Goal: Task Accomplishment & Management: Complete application form

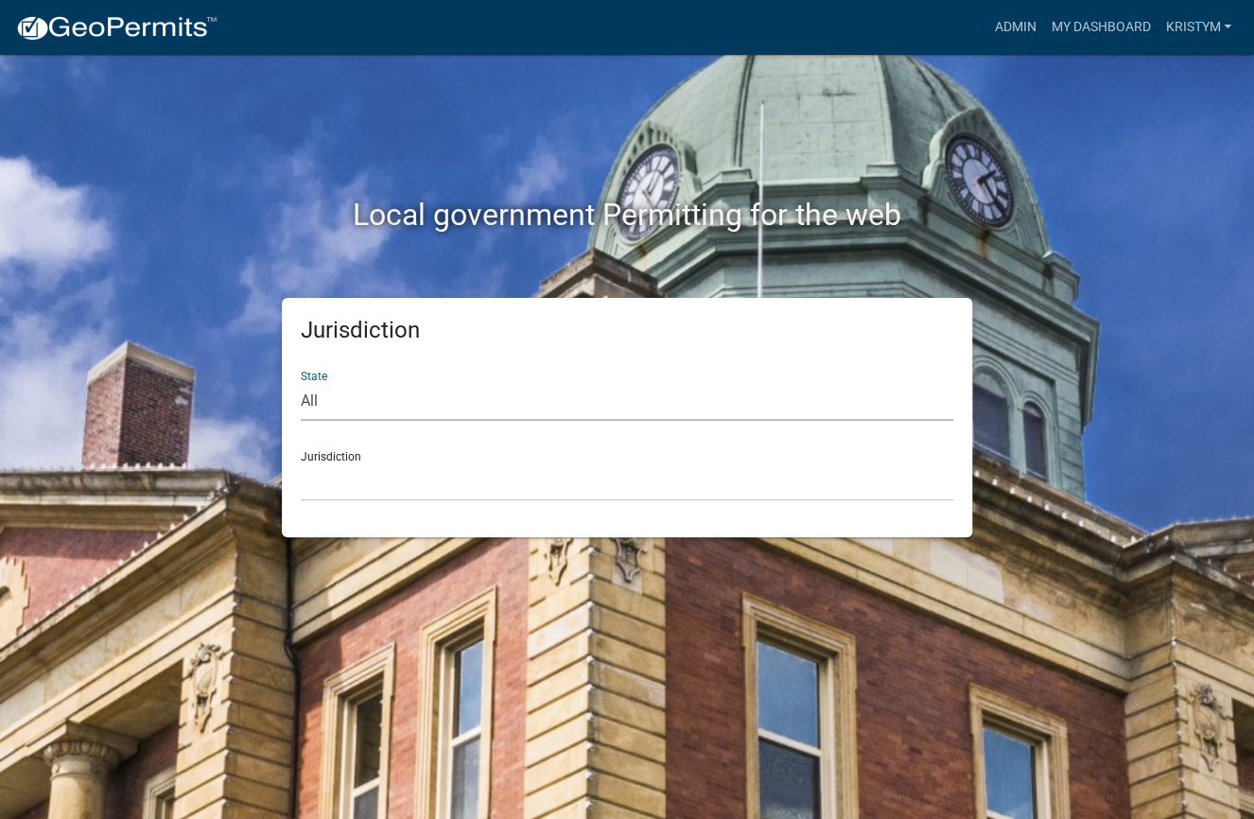
click at [352, 406] on select "All [US_STATE] [US_STATE] [US_STATE] [US_STATE] [US_STATE] [US_STATE] [US_STATE…" at bounding box center [627, 401] width 652 height 39
click at [1015, 31] on link "Admin" at bounding box center [1014, 27] width 57 height 36
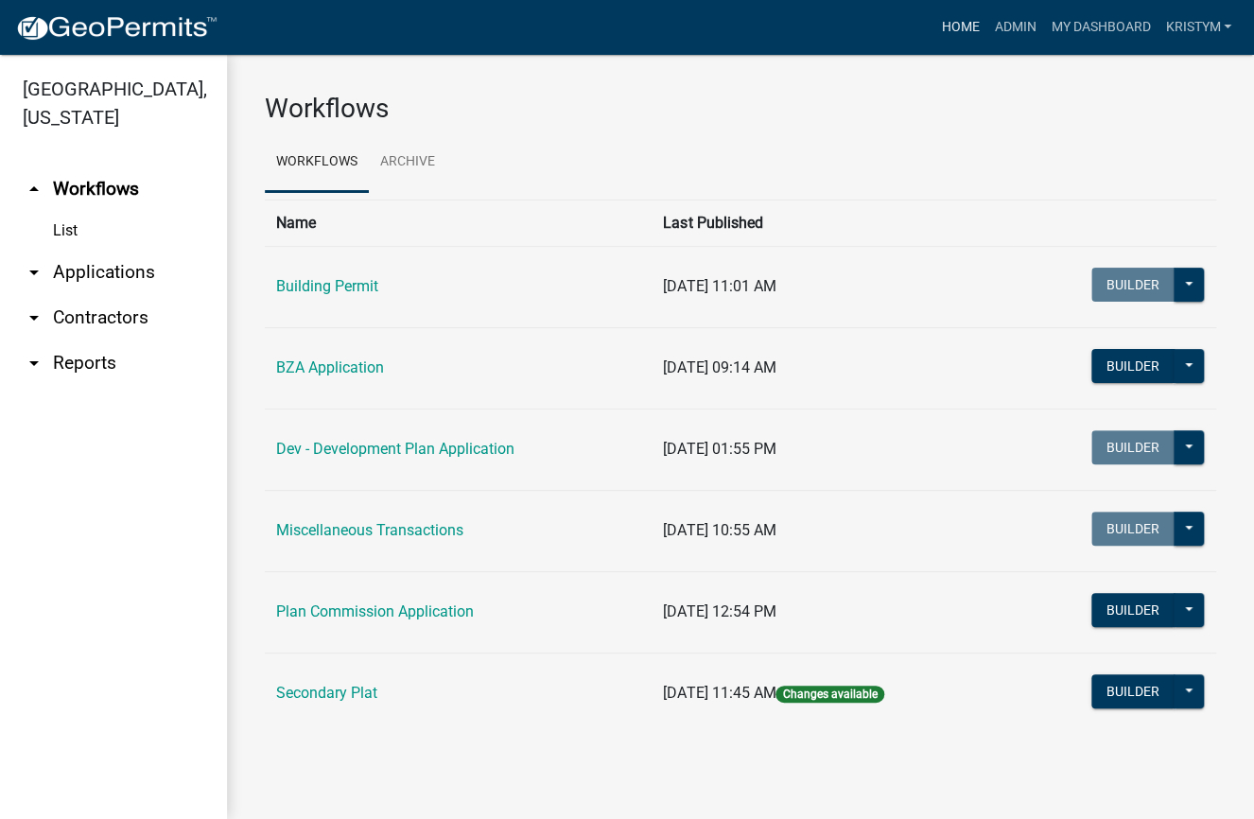
click at [953, 28] on link "Home" at bounding box center [959, 27] width 53 height 36
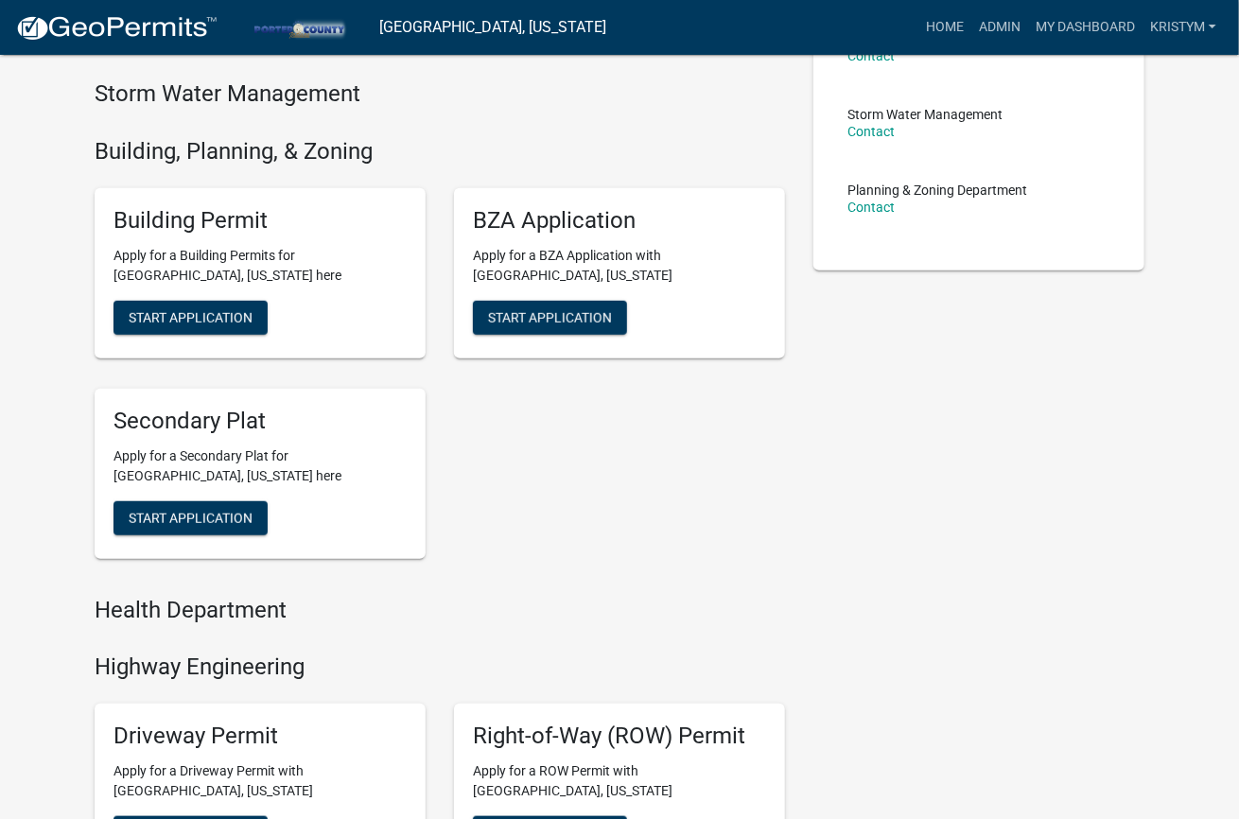
scroll to position [378, 0]
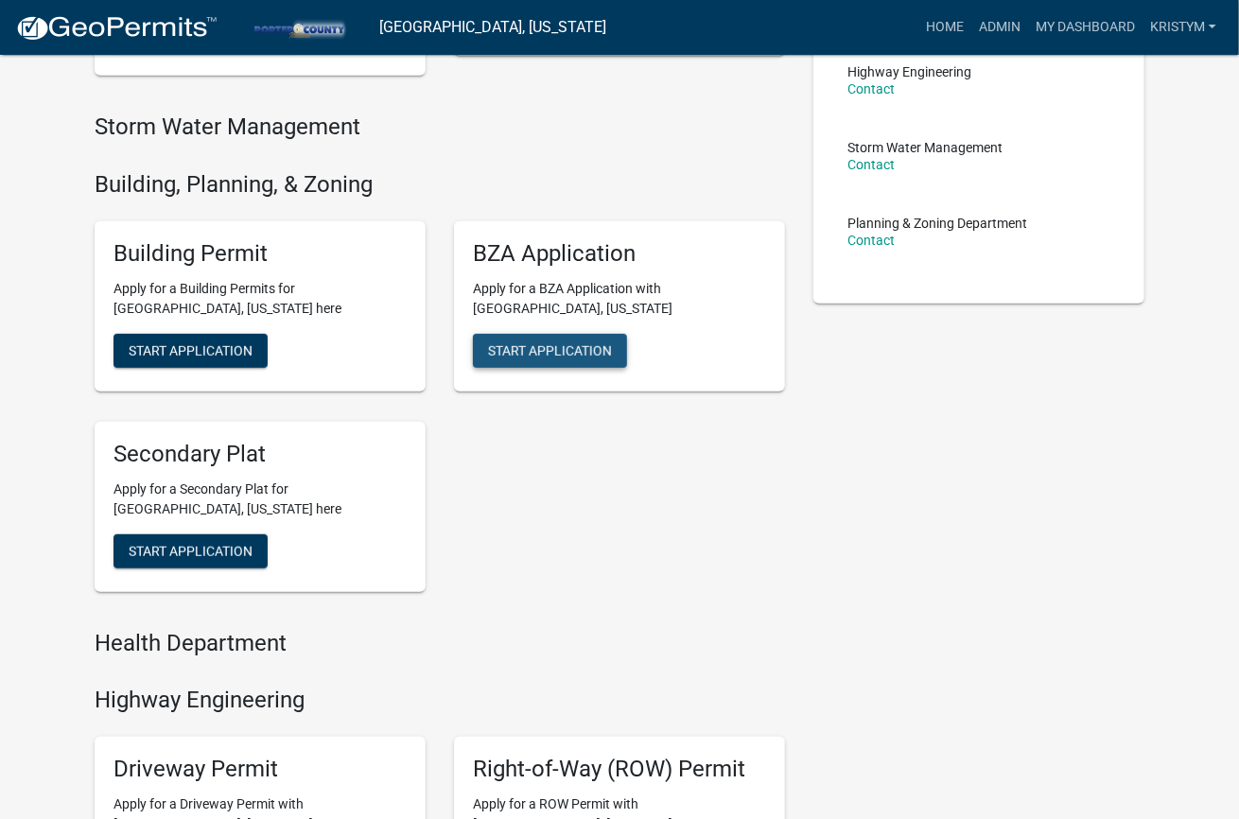
click at [542, 342] on span "Start Application" at bounding box center [550, 349] width 124 height 15
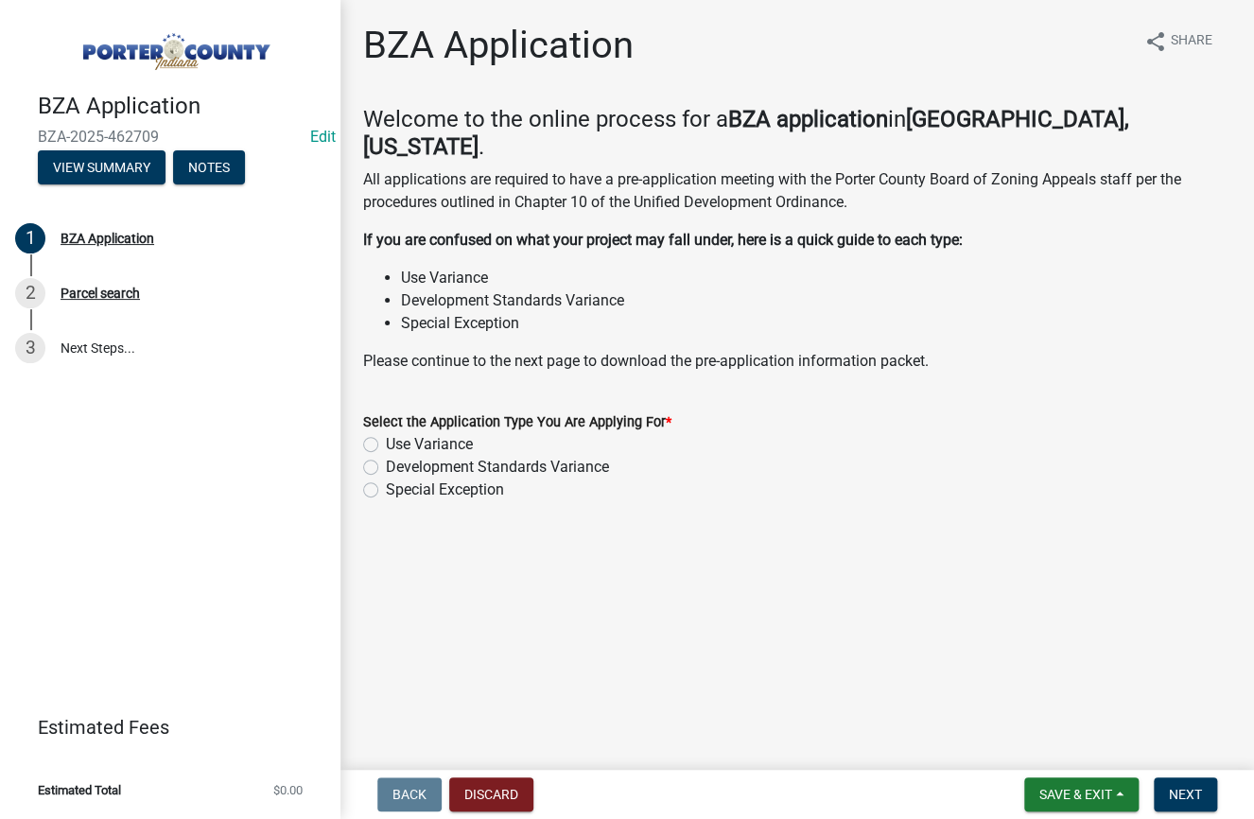
click at [386, 456] on label "Development Standards Variance" at bounding box center [497, 467] width 223 height 23
click at [386, 456] on input "Development Standards Variance" at bounding box center [392, 462] width 12 height 12
radio input "true"
click at [1183, 791] on span "Next" at bounding box center [1185, 794] width 33 height 15
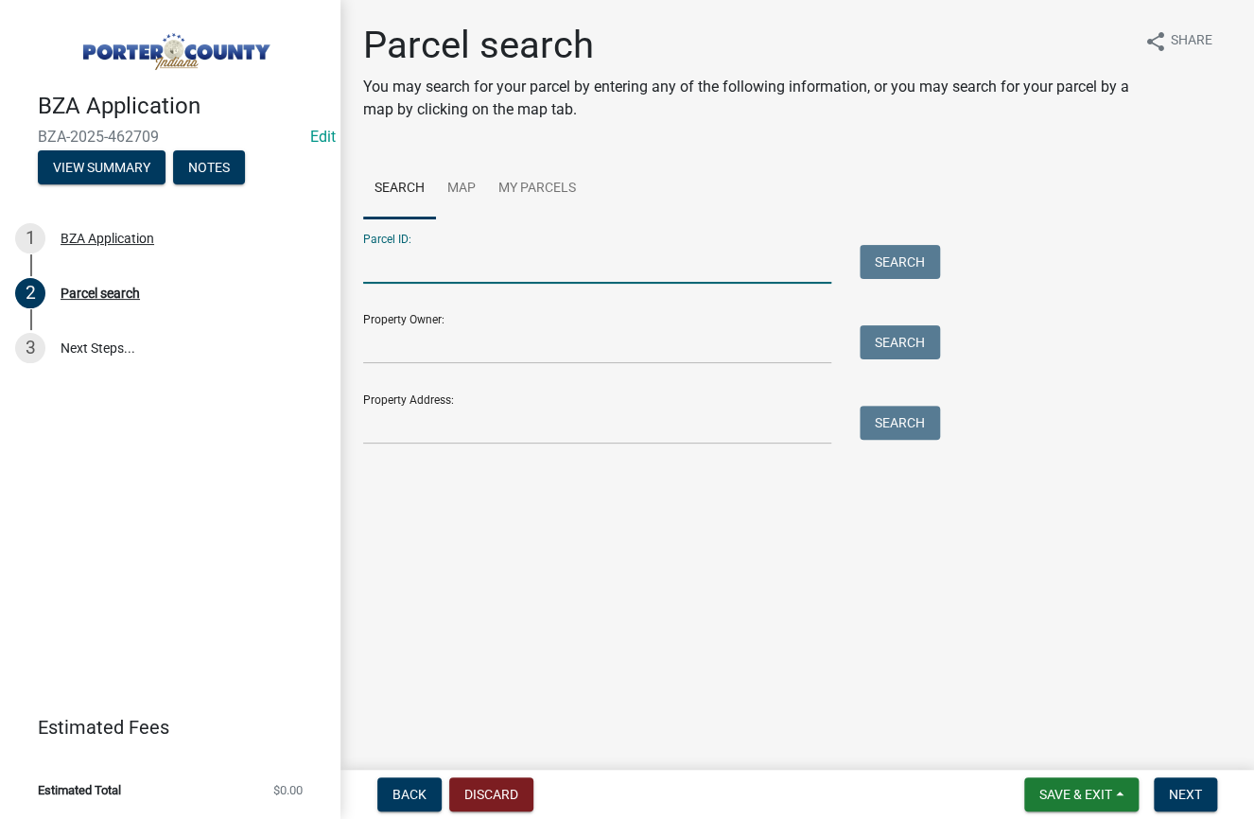
click at [467, 260] on input "Parcel ID:" at bounding box center [597, 264] width 468 height 39
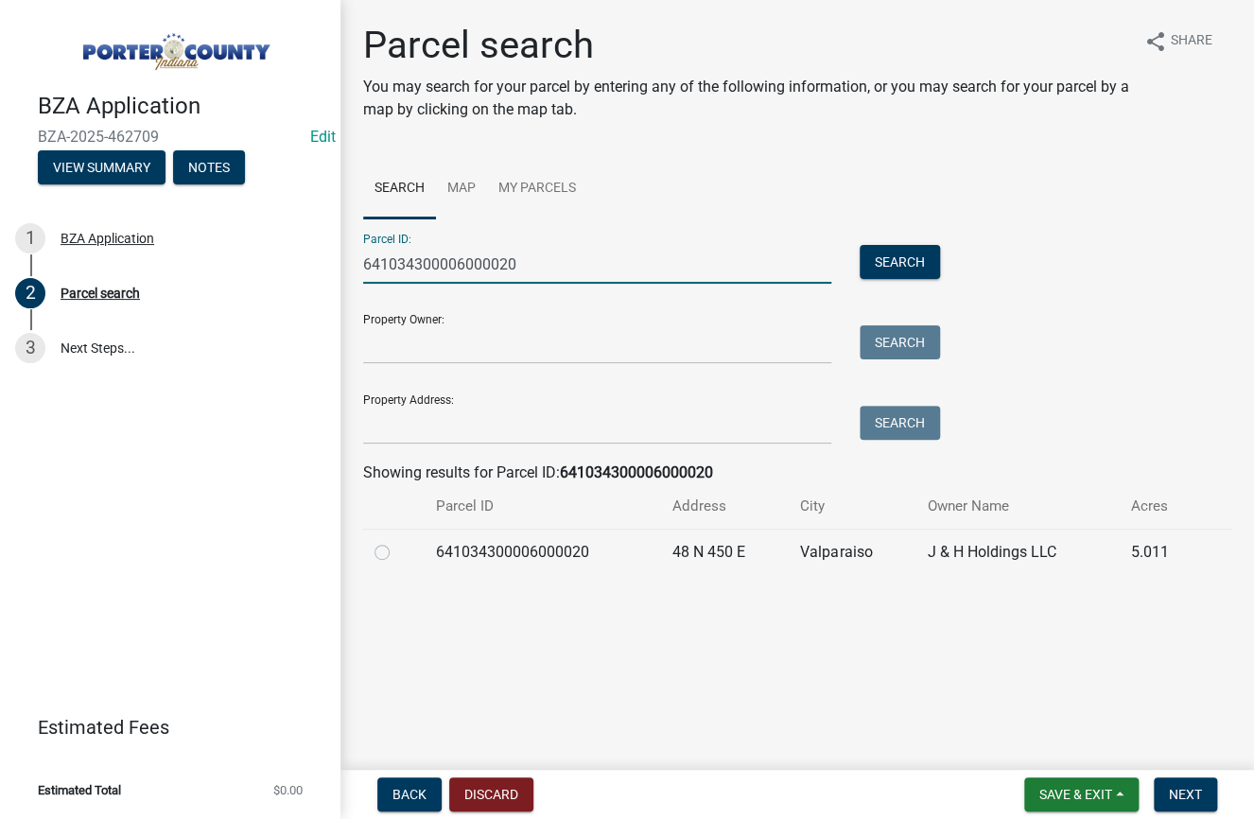
type input "641034300006000020"
click at [397, 541] on label at bounding box center [397, 541] width 0 height 0
click at [397, 549] on input "radio" at bounding box center [403, 547] width 12 height 12
radio input "true"
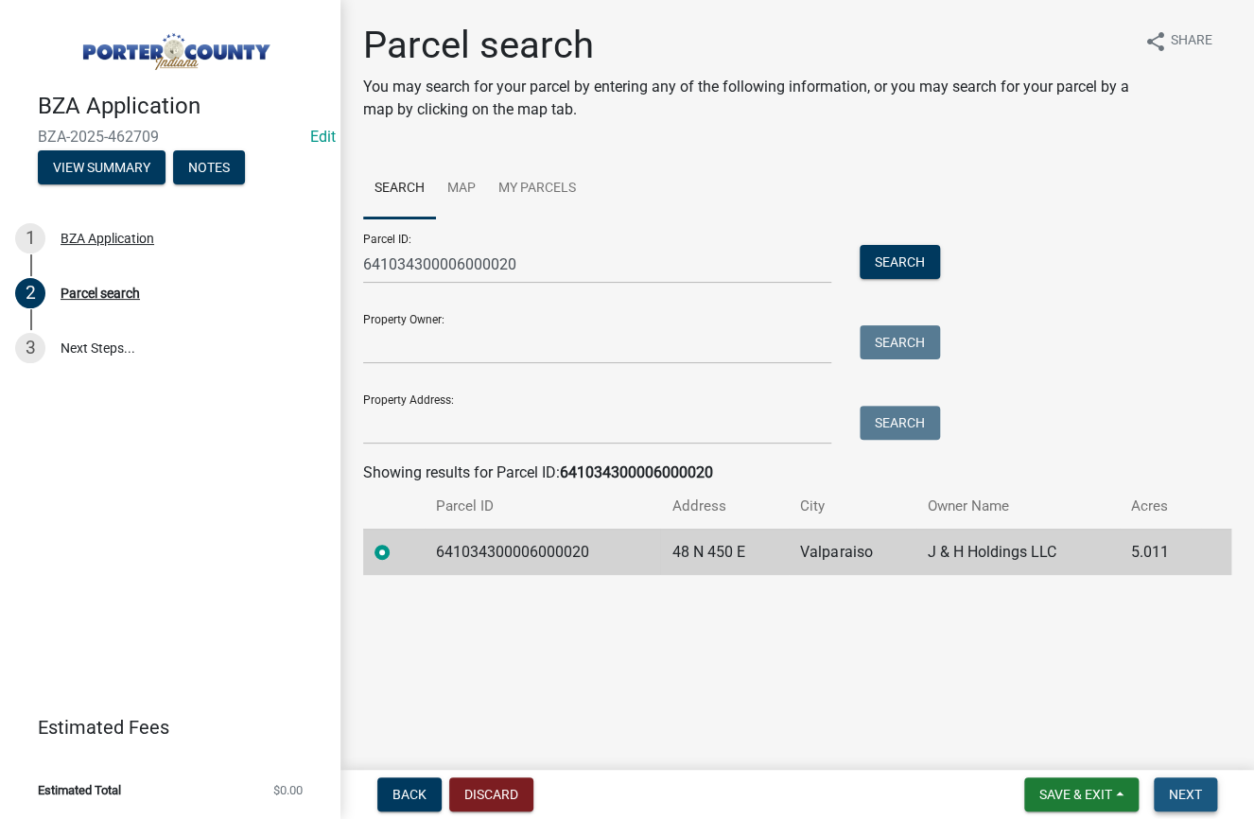
click at [1204, 796] on button "Next" at bounding box center [1185, 794] width 63 height 34
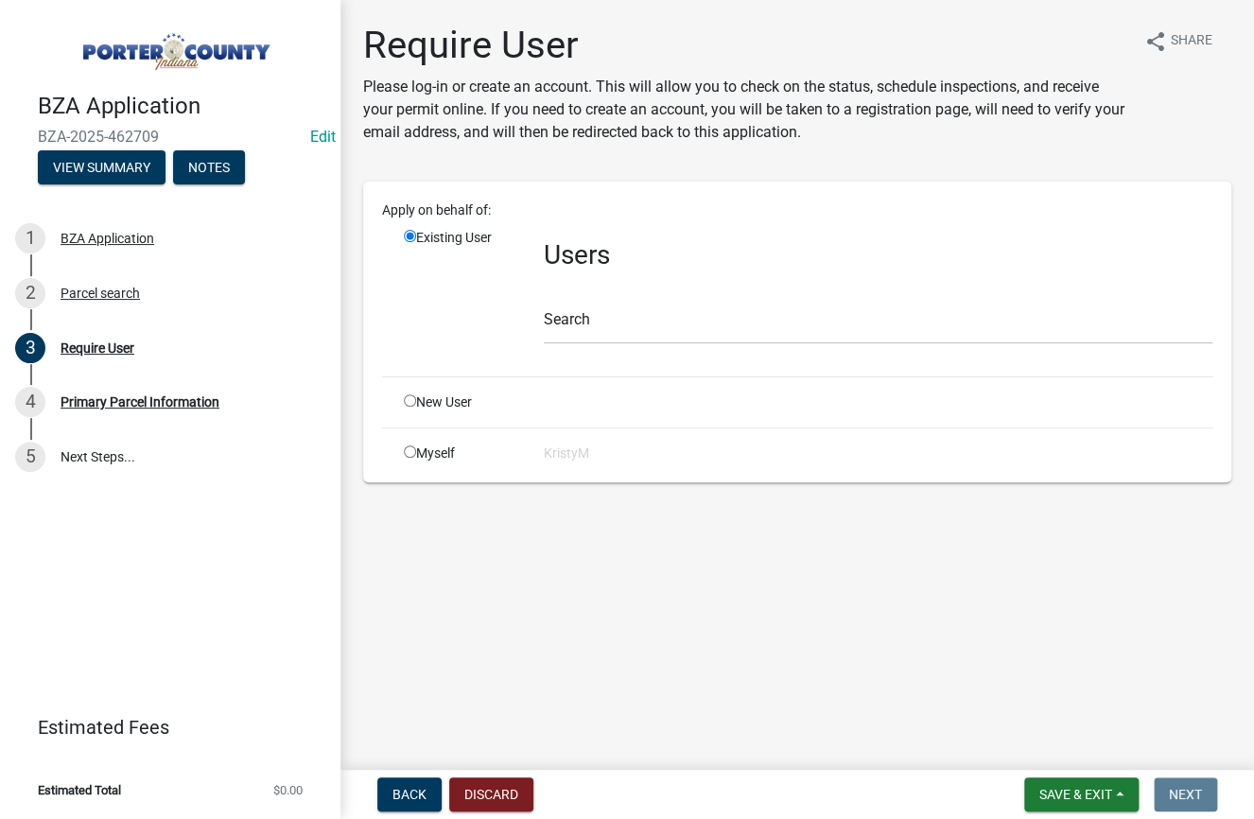
click at [409, 451] on input "radio" at bounding box center [410, 451] width 12 height 12
radio input "true"
radio input "false"
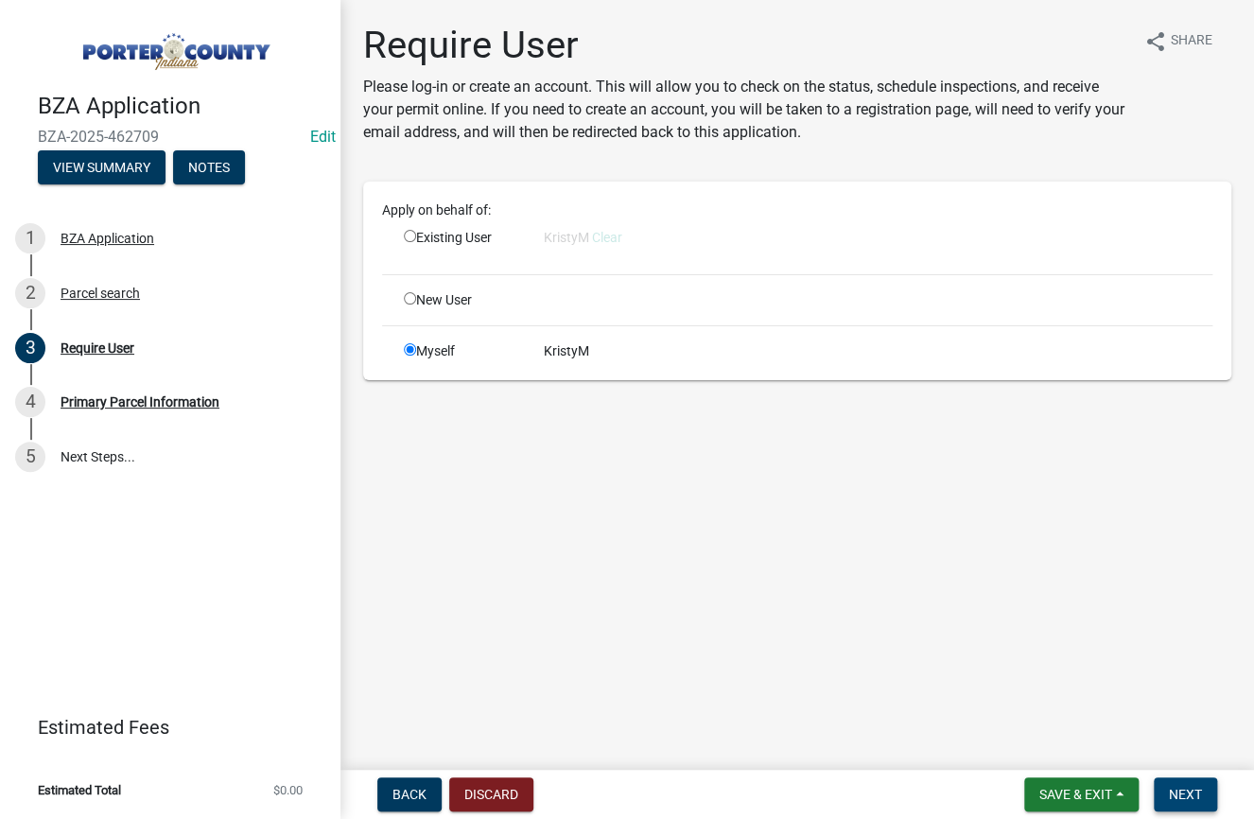
click at [1194, 791] on span "Next" at bounding box center [1185, 794] width 33 height 15
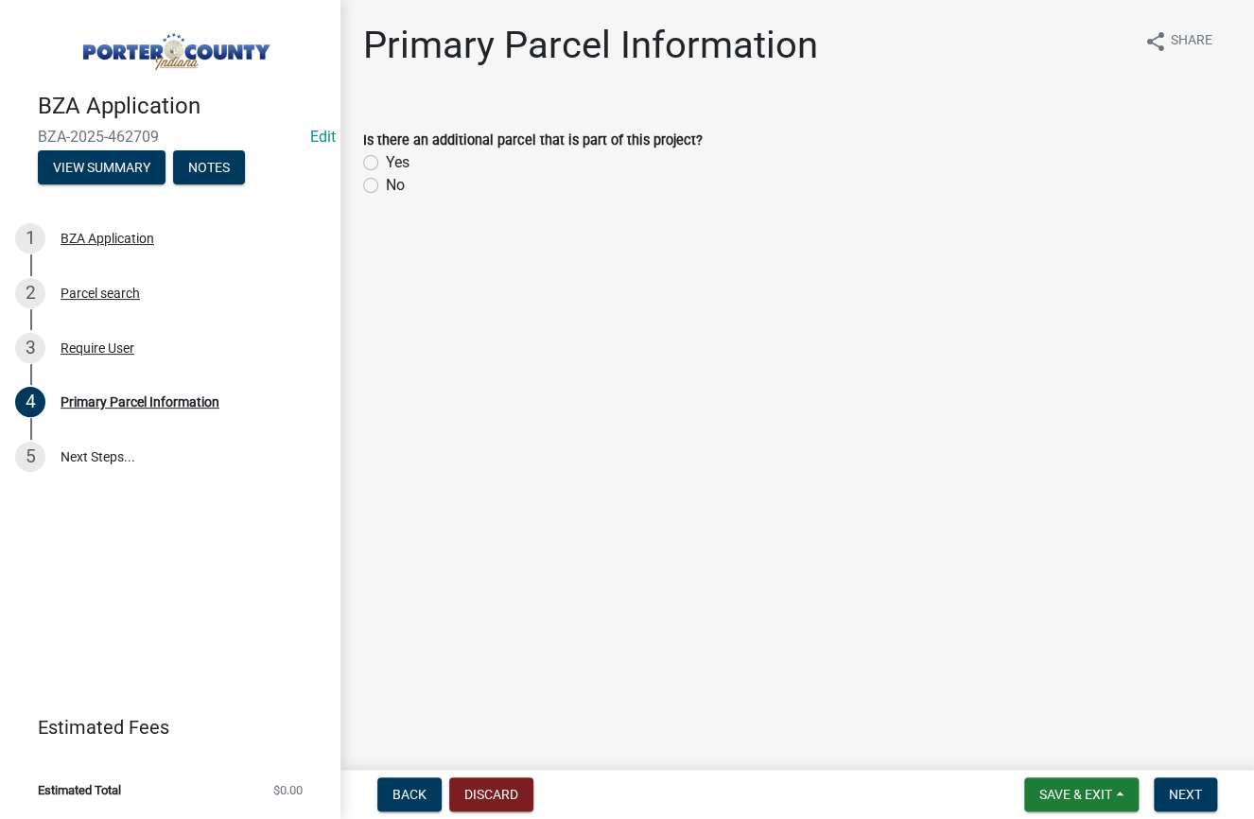
click at [386, 186] on label "No" at bounding box center [395, 185] width 19 height 23
click at [386, 186] on input "No" at bounding box center [392, 180] width 12 height 12
radio input "true"
click at [1186, 797] on span "Next" at bounding box center [1185, 794] width 33 height 15
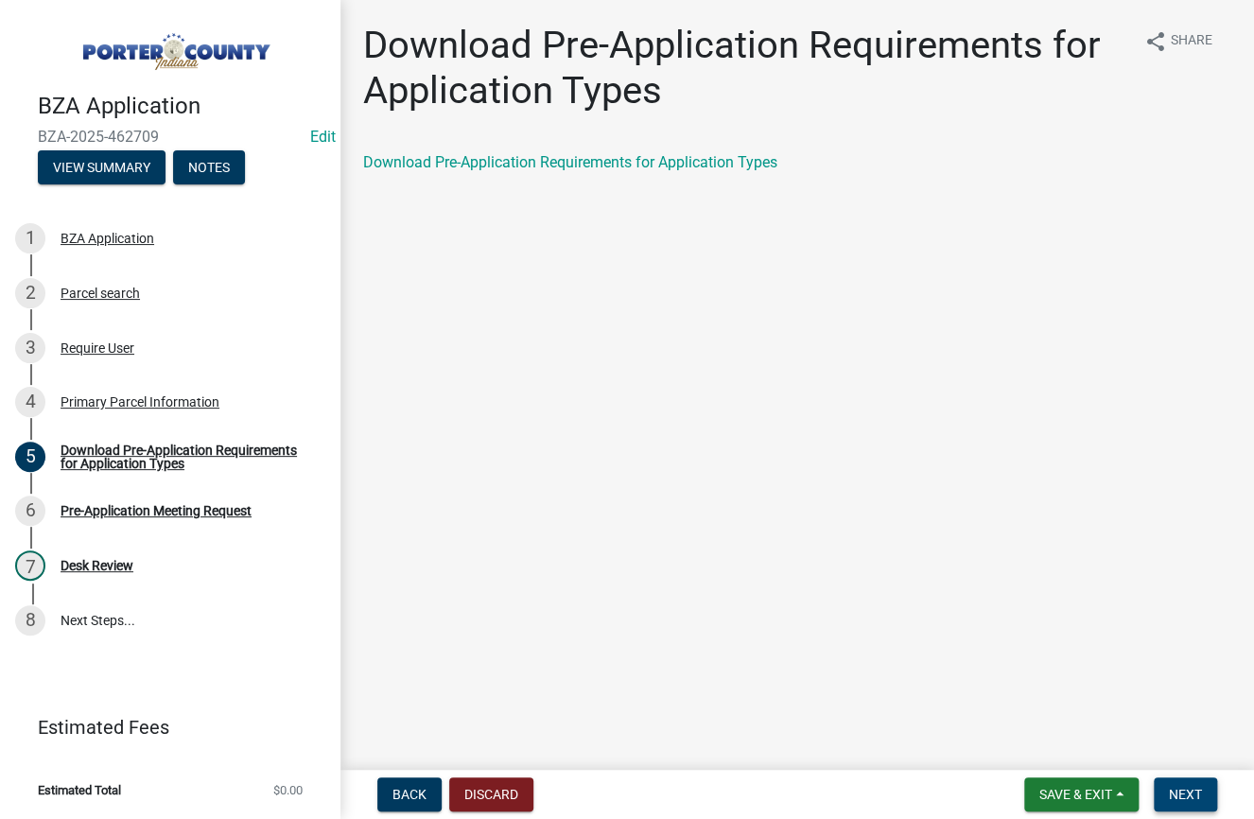
click at [1186, 797] on span "Next" at bounding box center [1185, 794] width 33 height 15
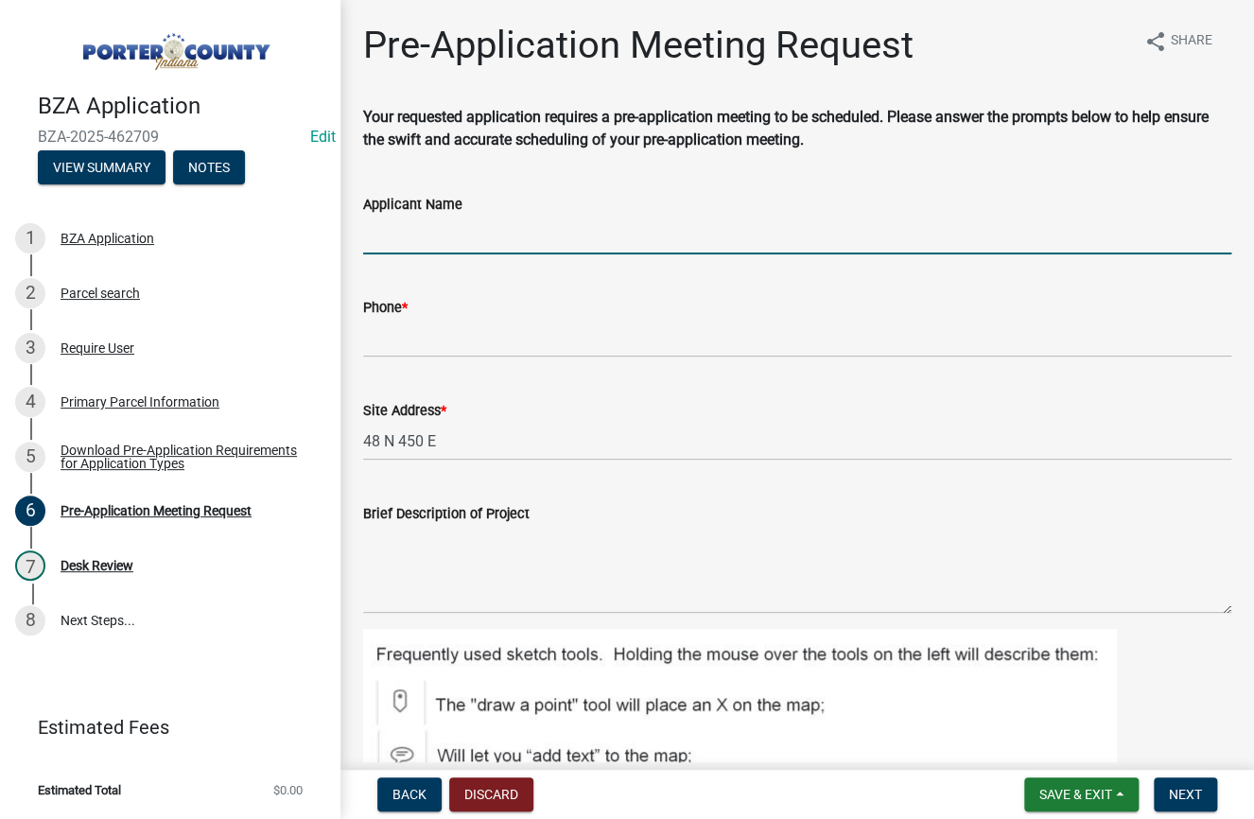
click at [449, 224] on input "Applicant Name" at bounding box center [797, 235] width 868 height 39
type input "[PERSON_NAME] c/o [PERSON_NAME] w/[PERSON_NAME] signs & Graphix"
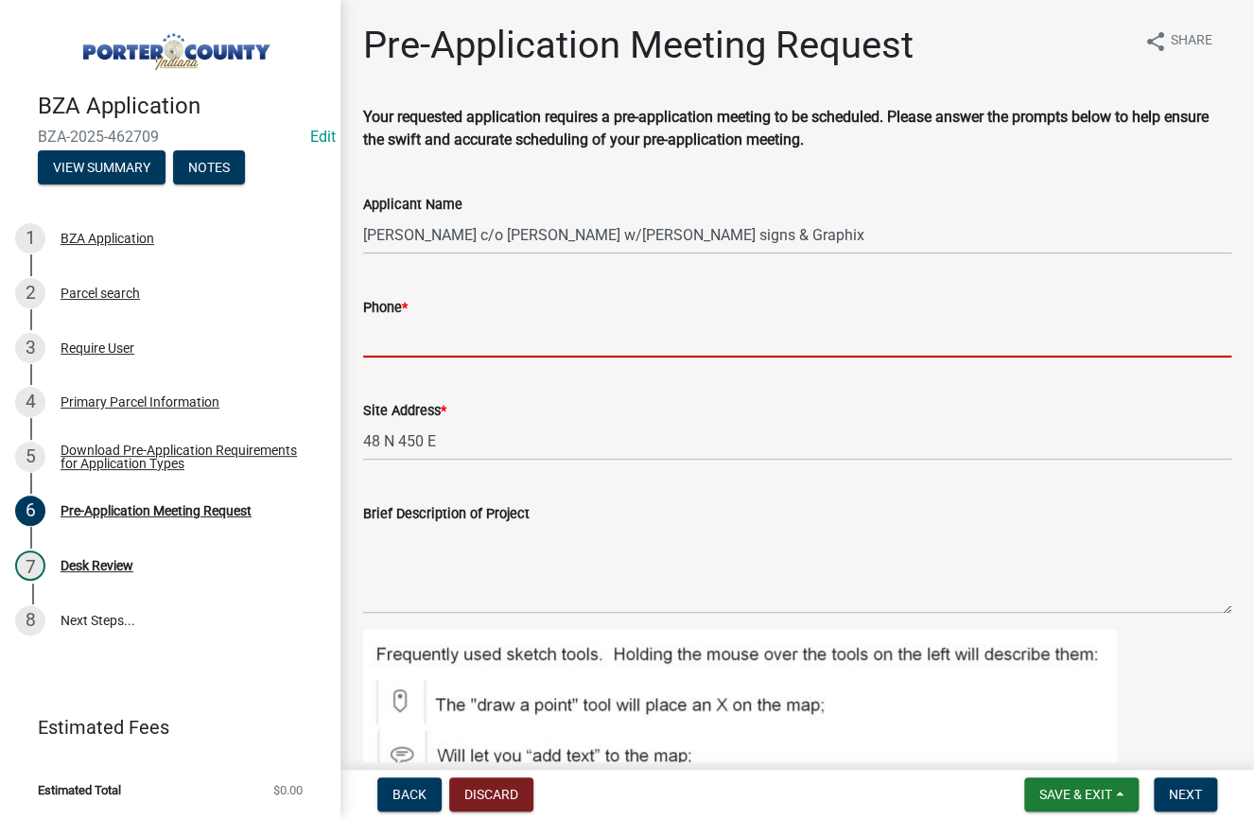
click at [410, 343] on input "Phone *" at bounding box center [797, 338] width 868 height 39
type input "2199739240"
click at [1204, 797] on button "Next" at bounding box center [1185, 794] width 63 height 34
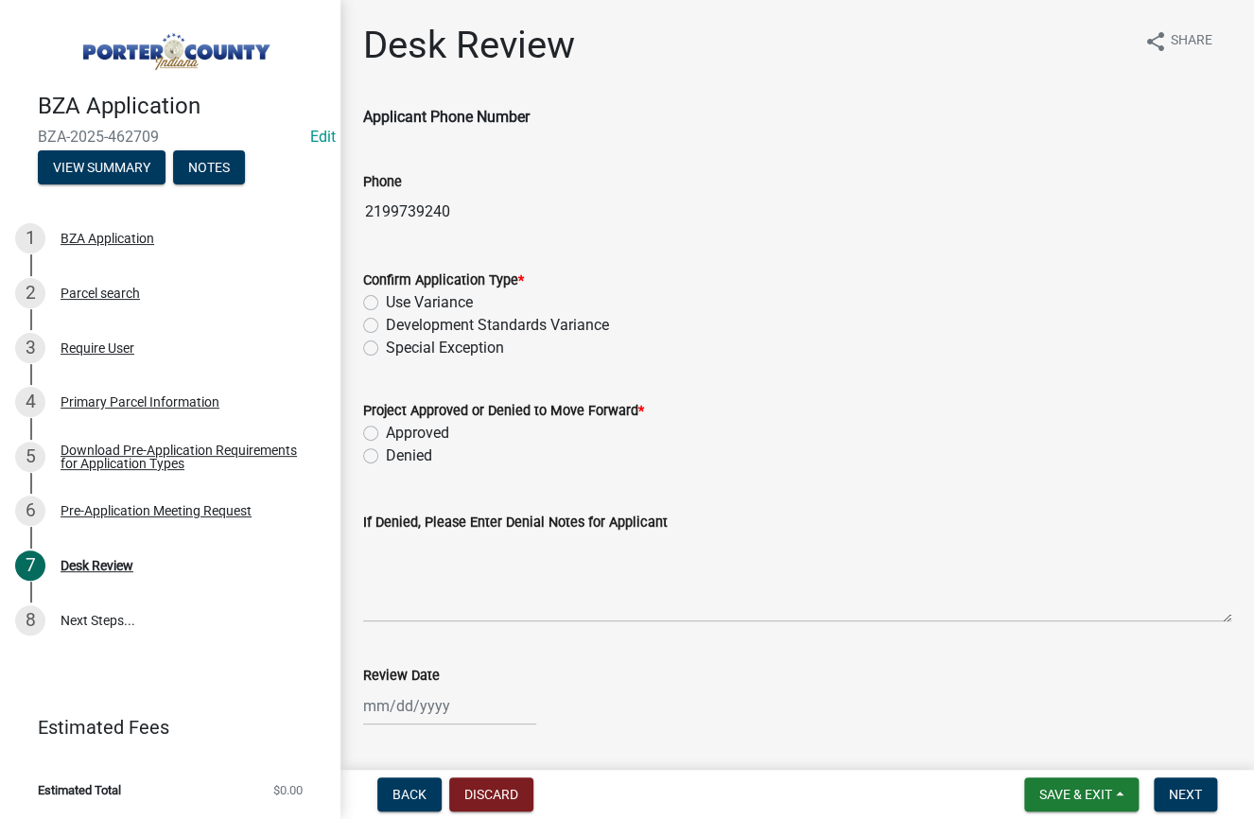
click at [386, 319] on label "Development Standards Variance" at bounding box center [497, 325] width 223 height 23
click at [386, 319] on input "Development Standards Variance" at bounding box center [392, 320] width 12 height 12
radio input "true"
click at [379, 431] on div "Approved" at bounding box center [797, 433] width 868 height 23
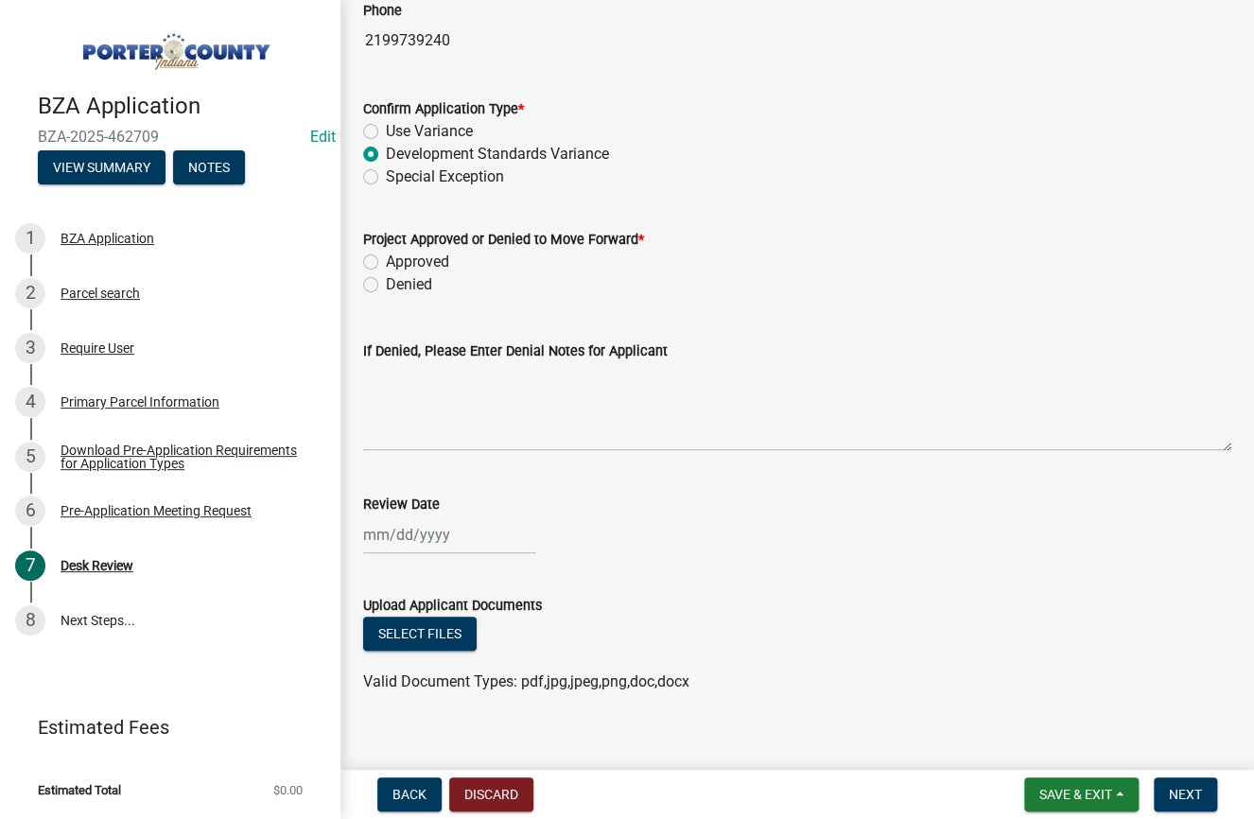
scroll to position [193, 0]
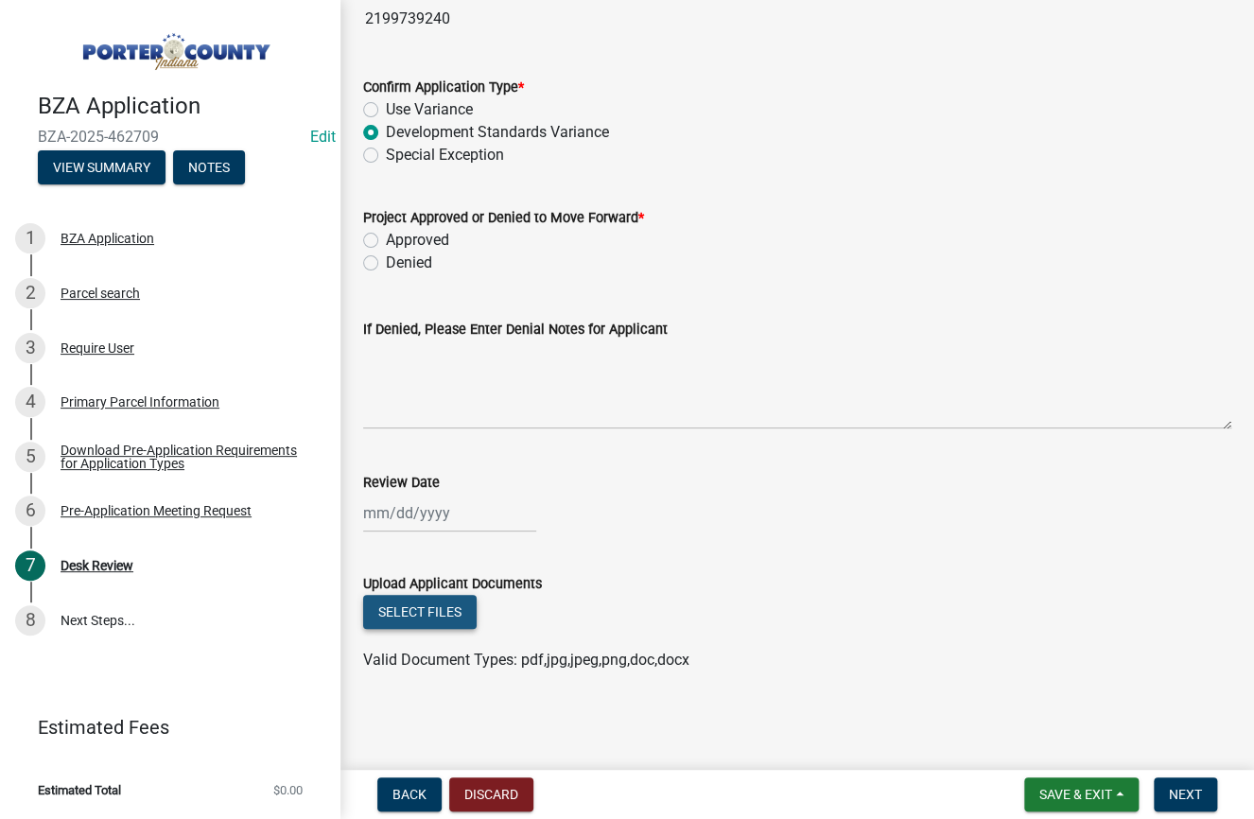
click at [436, 614] on button "Select files" at bounding box center [419, 612] width 113 height 34
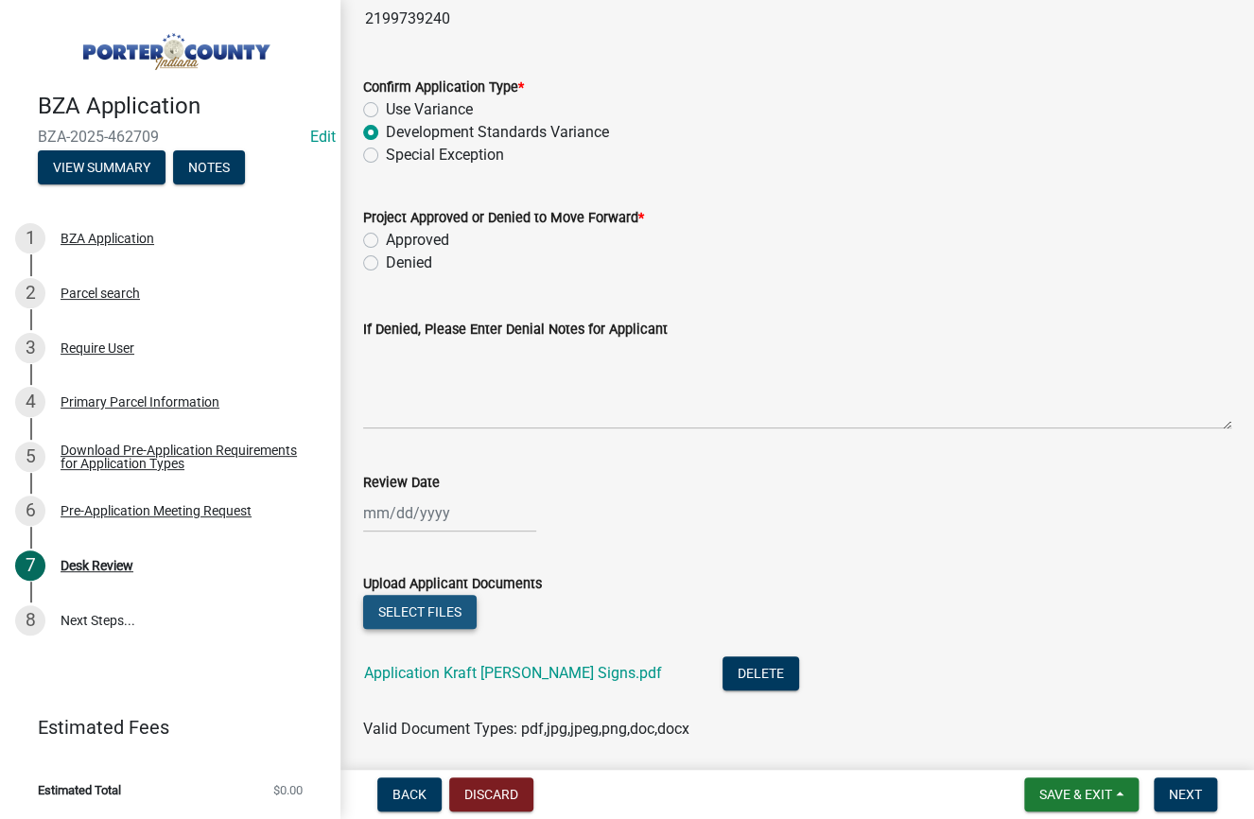
click at [440, 612] on button "Select files" at bounding box center [419, 612] width 113 height 34
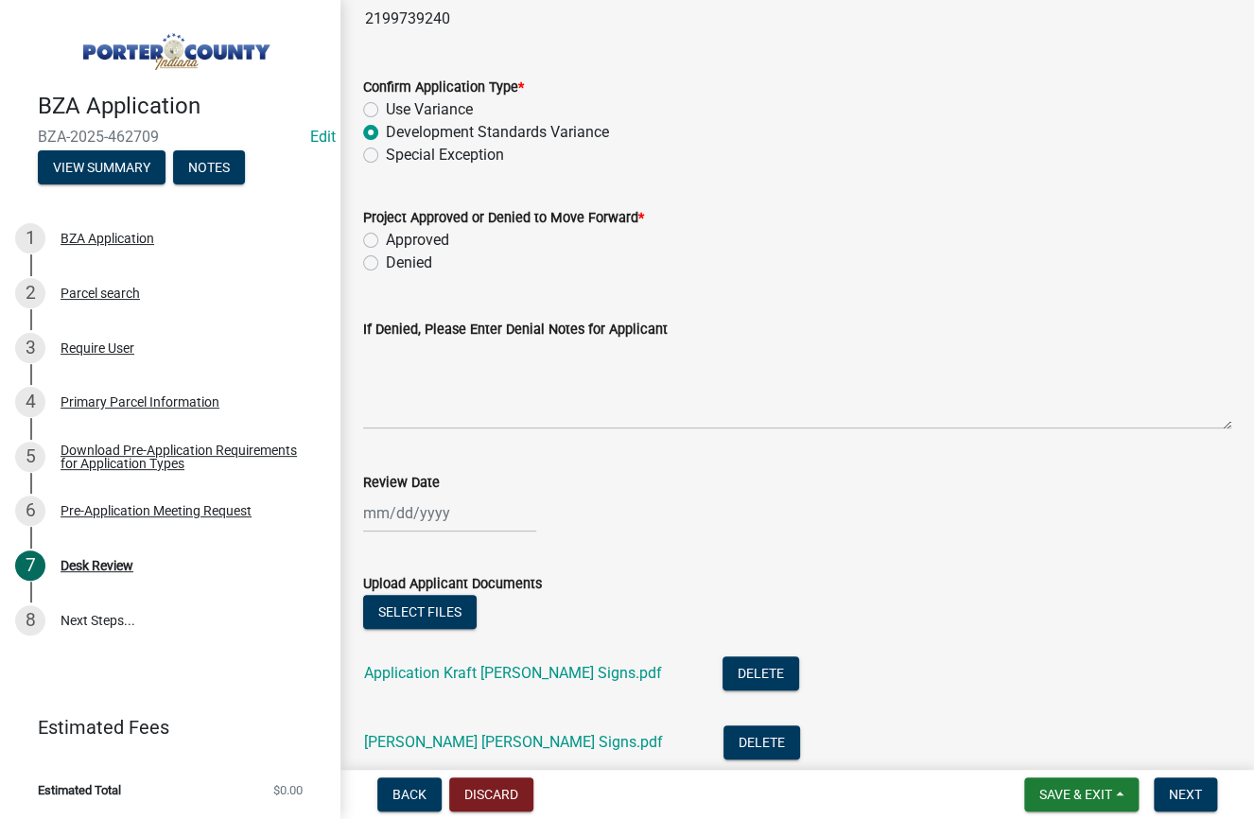
click at [372, 229] on div "Approved" at bounding box center [797, 240] width 868 height 23
click at [386, 237] on label "Approved" at bounding box center [417, 240] width 63 height 23
click at [386, 237] on input "Approved" at bounding box center [392, 235] width 12 height 12
radio input "true"
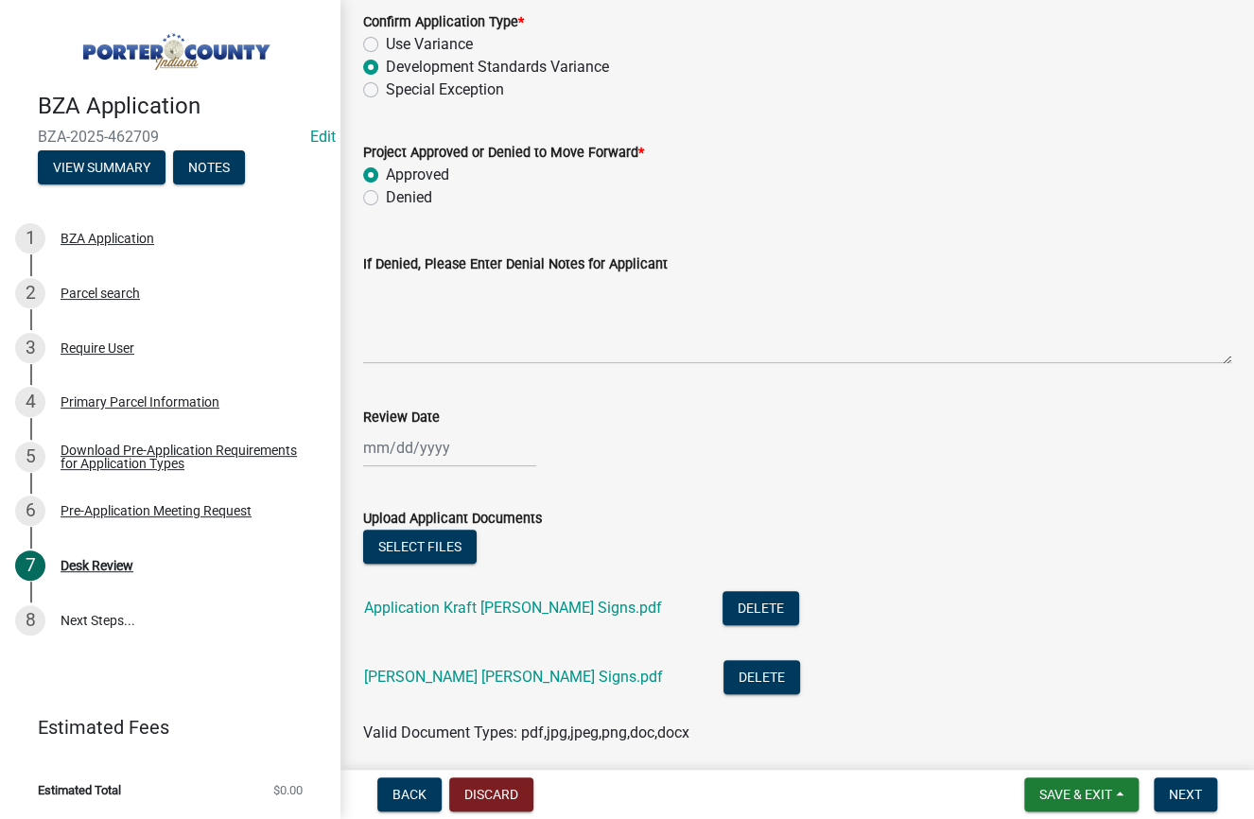
scroll to position [331, 0]
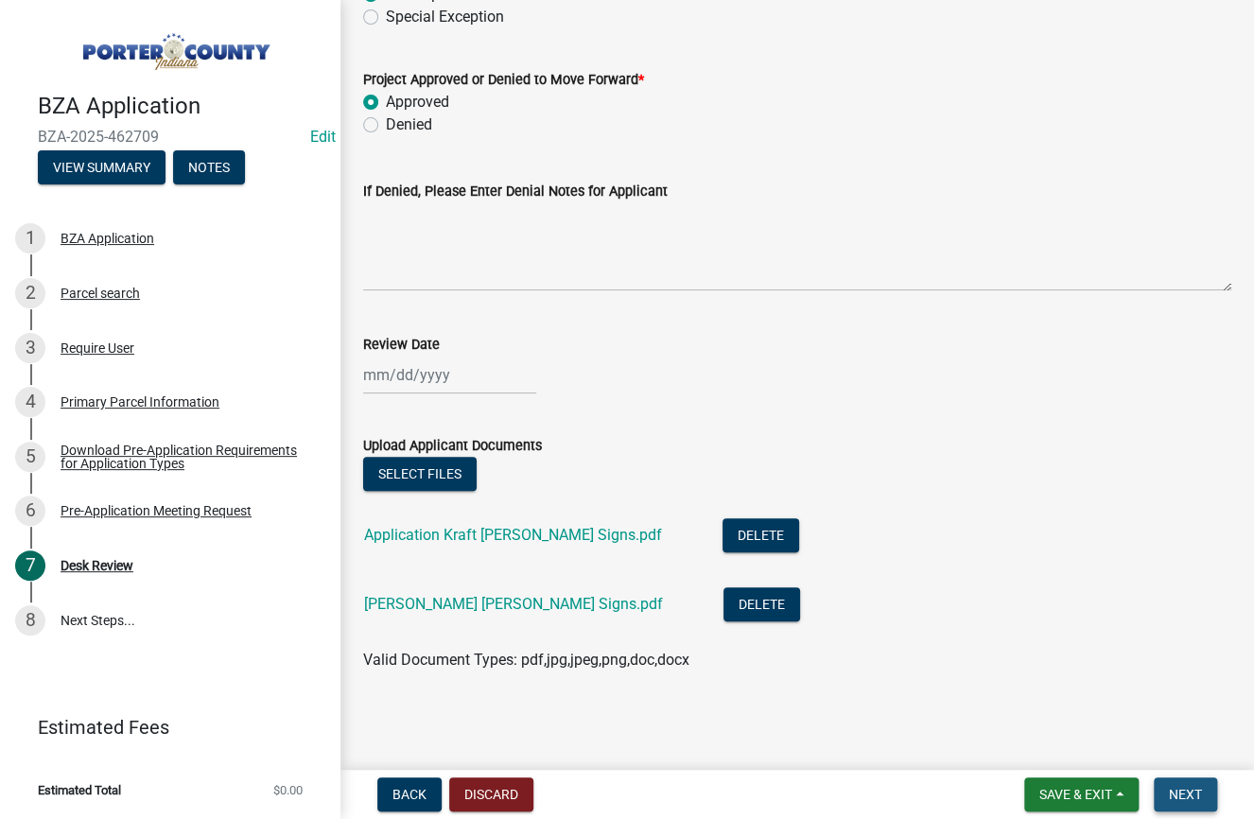
click at [1199, 796] on span "Next" at bounding box center [1185, 794] width 33 height 15
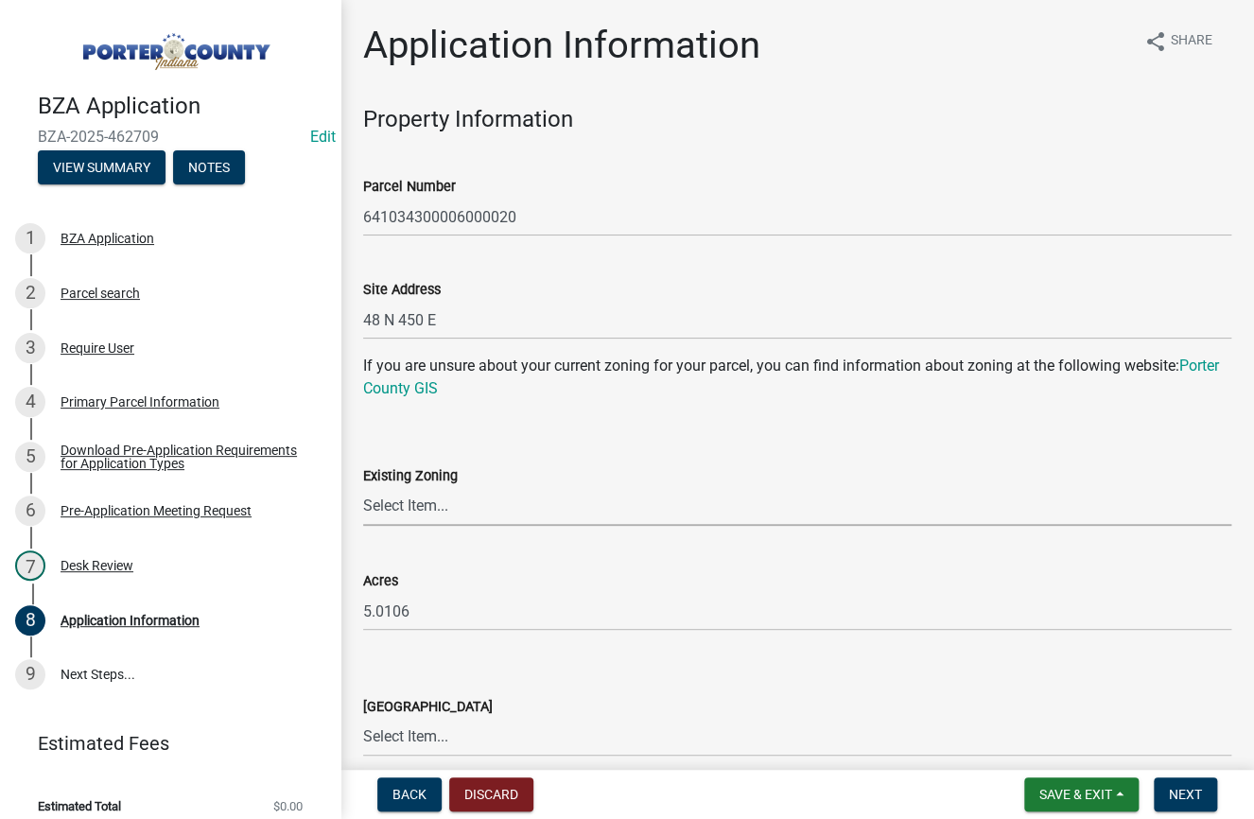
click at [474, 503] on select "Select Item... A1 A2 CH CM CN I1 I2 I3 IN MP OT P1 P2 PUD R1 R2 R3 R4 RL RR" at bounding box center [797, 506] width 868 height 39
click at [363, 487] on select "Select Item... A1 A2 CH CM CN I1 I2 I3 IN MP OT P1 P2 PUD R1 R2 R3 R4 RL RR" at bounding box center [797, 506] width 868 height 39
select select "c728aae8-73c0-444a-90e6-587cf3ab19de"
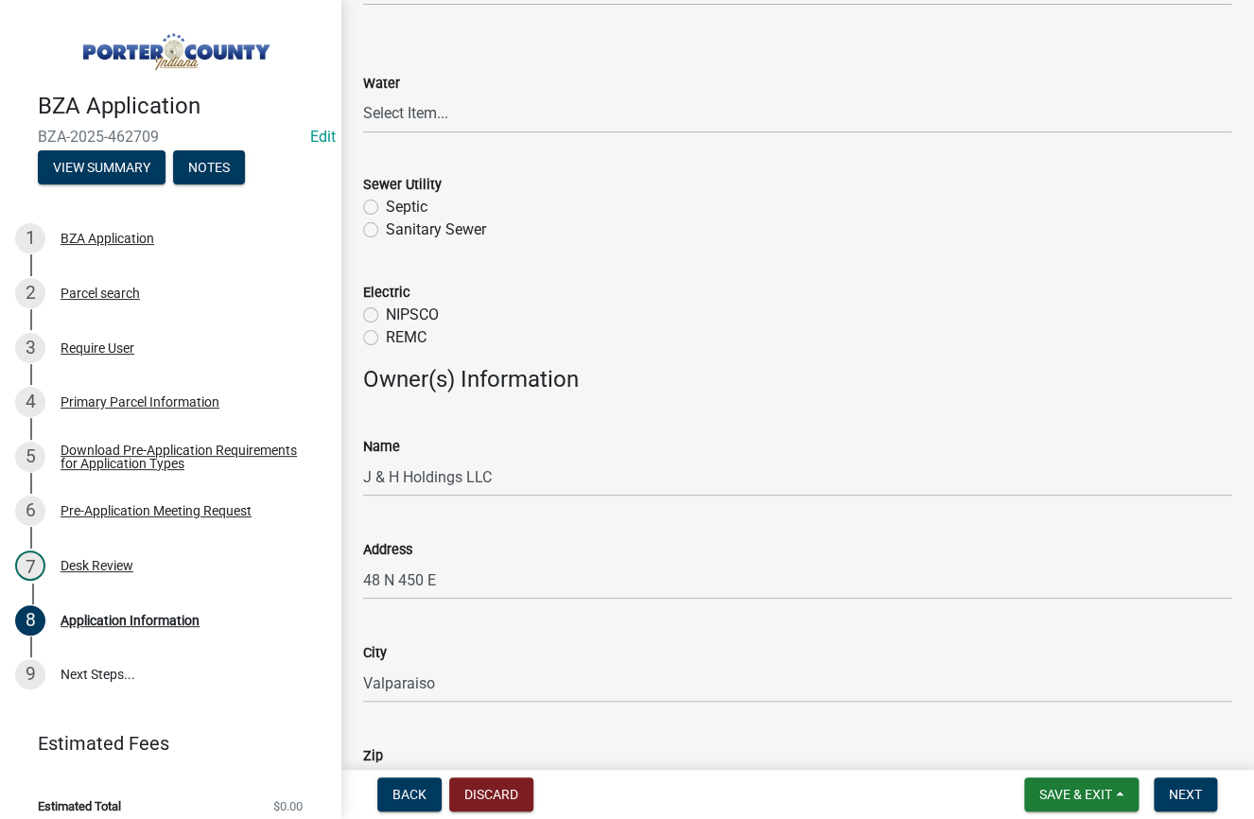
scroll to position [1583, 0]
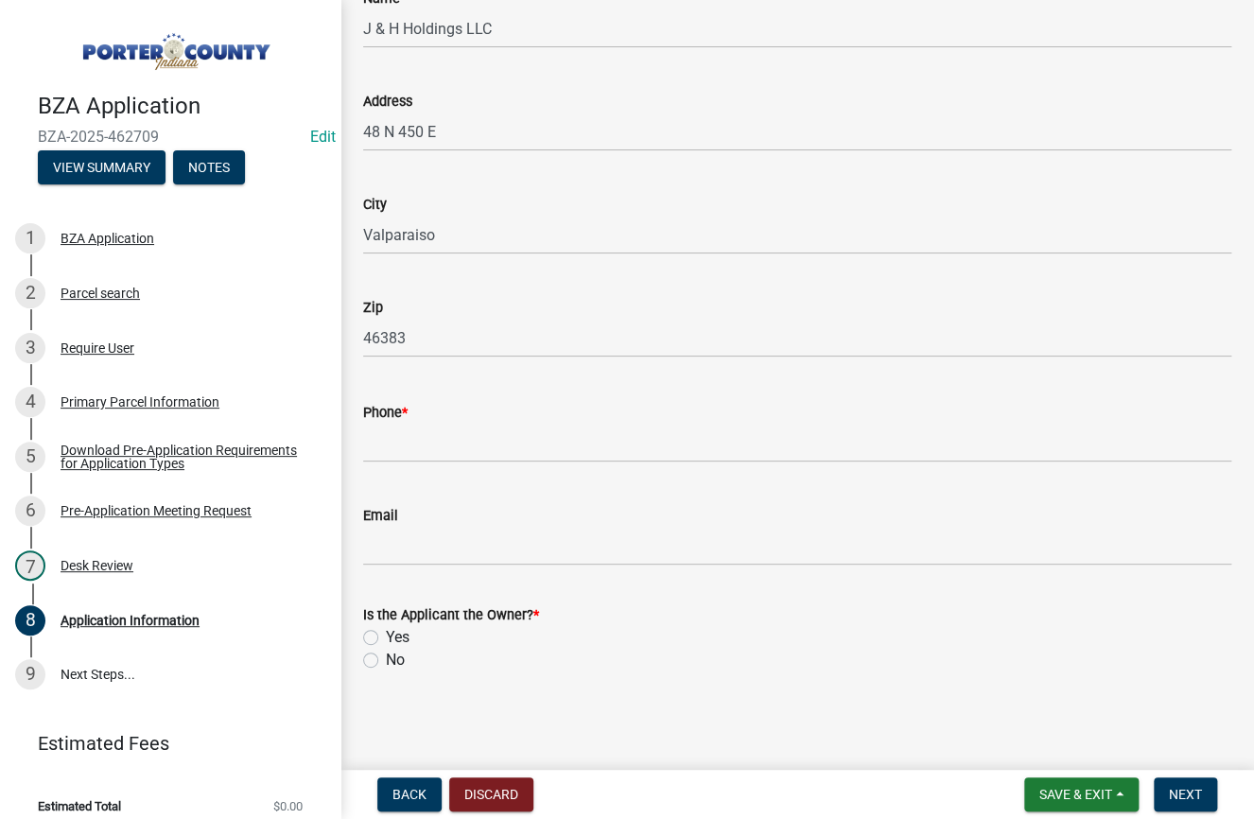
click at [386, 635] on label "Yes" at bounding box center [398, 637] width 24 height 23
click at [386, 635] on input "Yes" at bounding box center [392, 632] width 12 height 12
radio input "true"
click at [1192, 790] on span "Next" at bounding box center [1185, 794] width 33 height 15
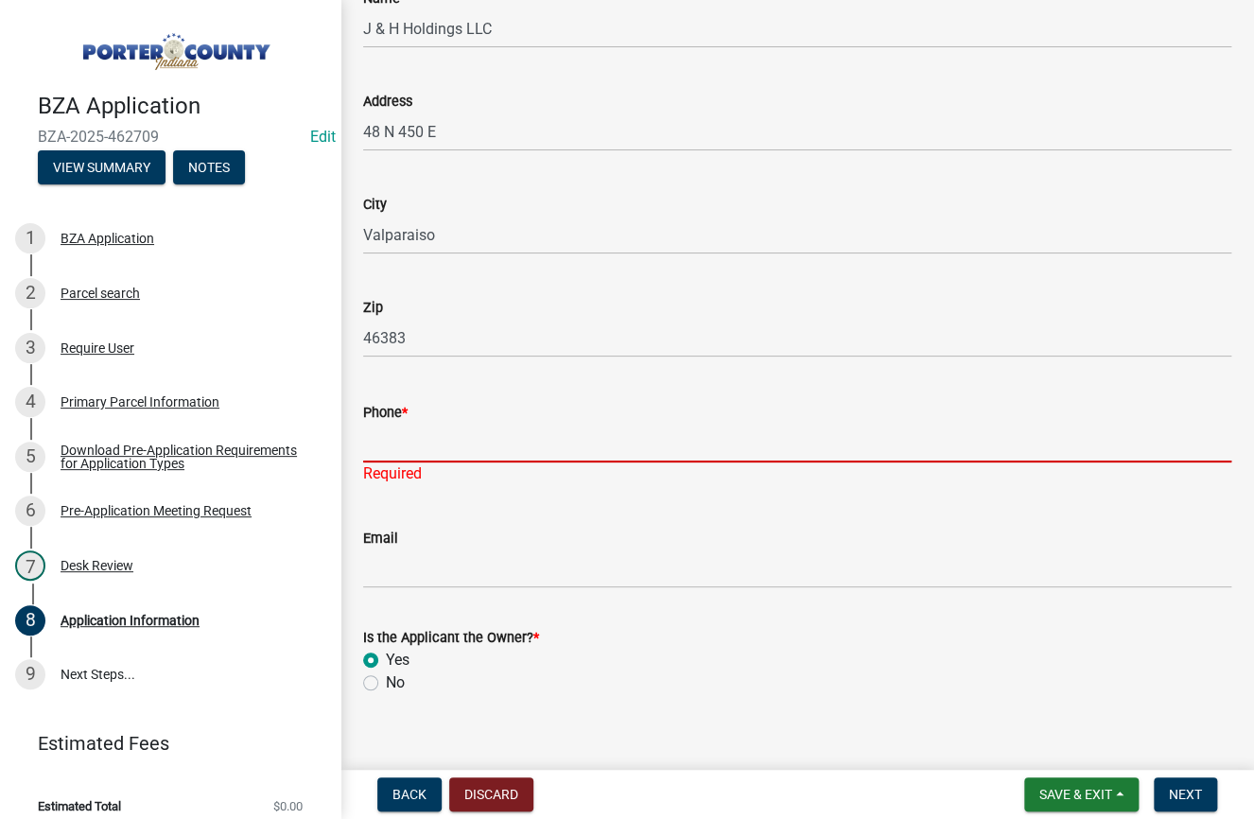
click at [391, 437] on input "Phone *" at bounding box center [797, 443] width 868 height 39
type input "2199739240"
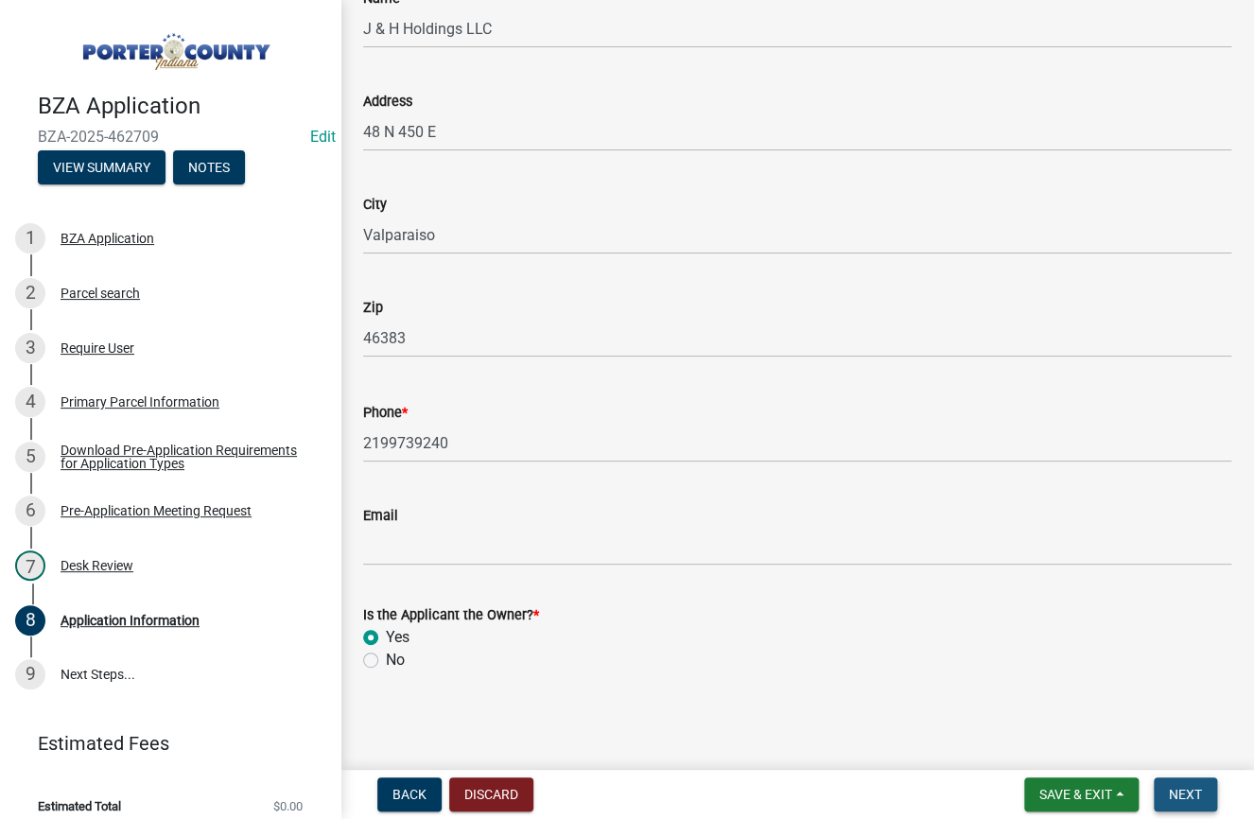
click at [1173, 801] on span "Next" at bounding box center [1185, 794] width 33 height 15
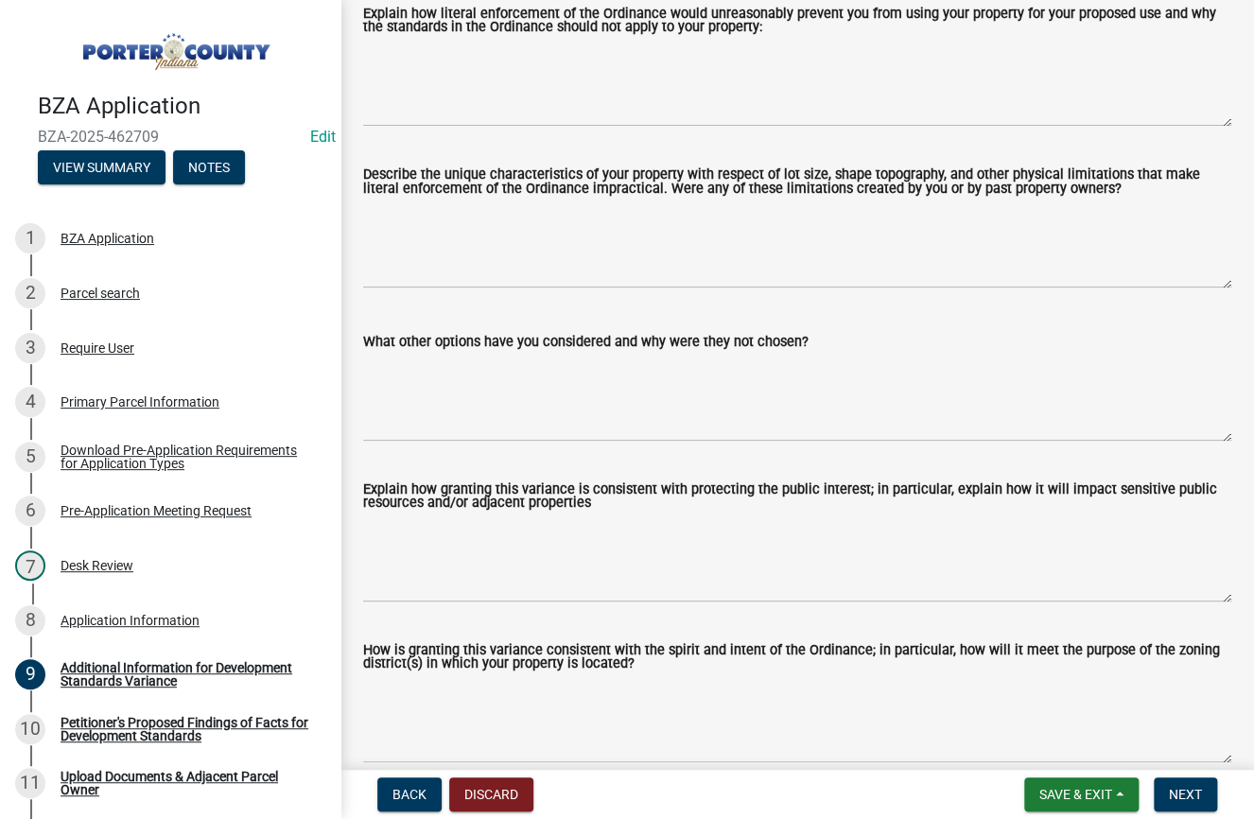
scroll to position [591, 0]
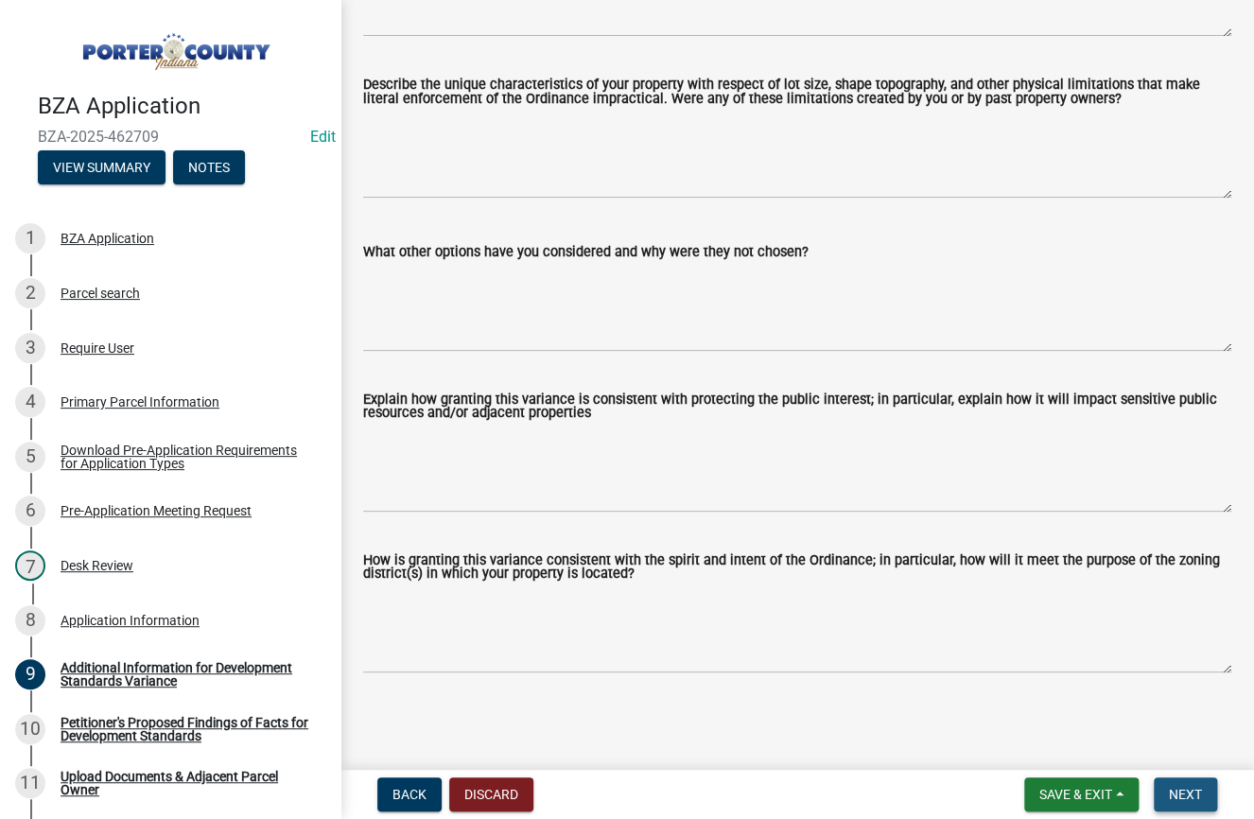
click at [1182, 794] on span "Next" at bounding box center [1185, 794] width 33 height 15
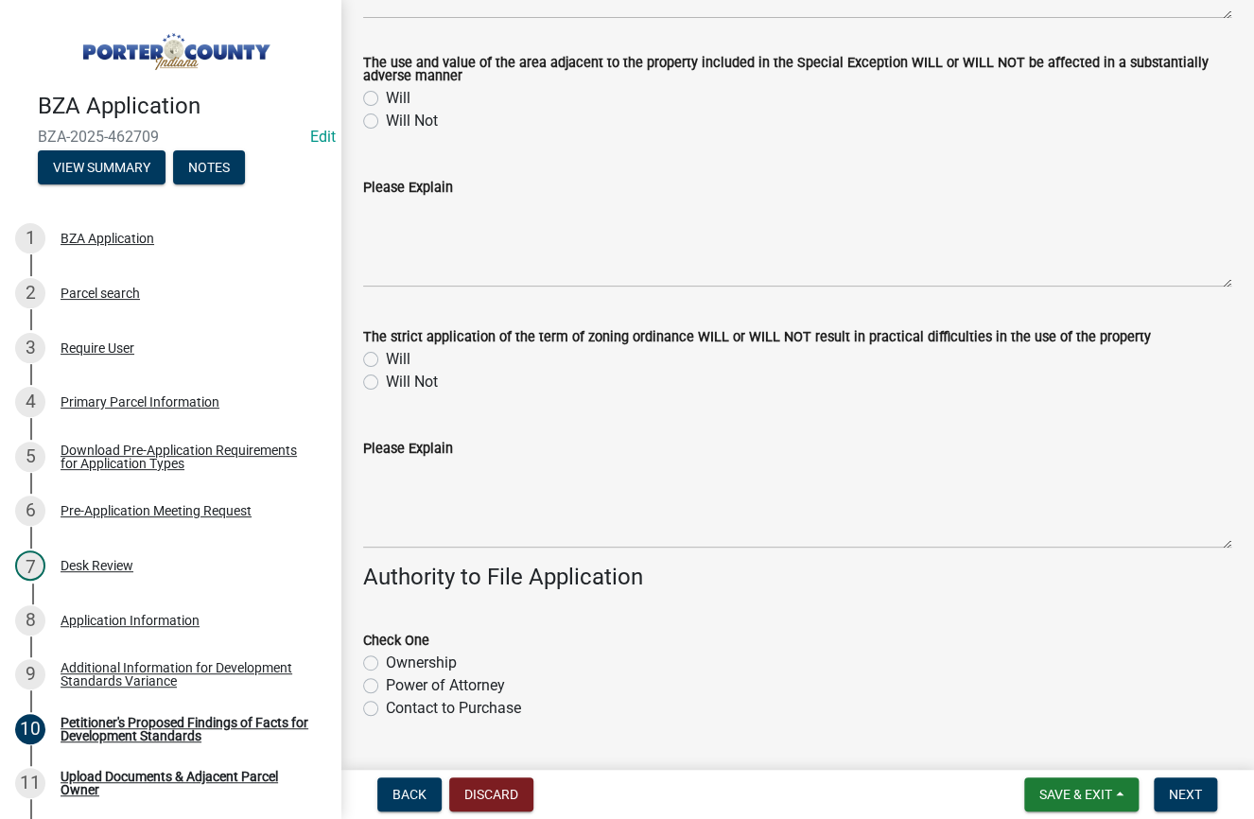
scroll to position [530, 0]
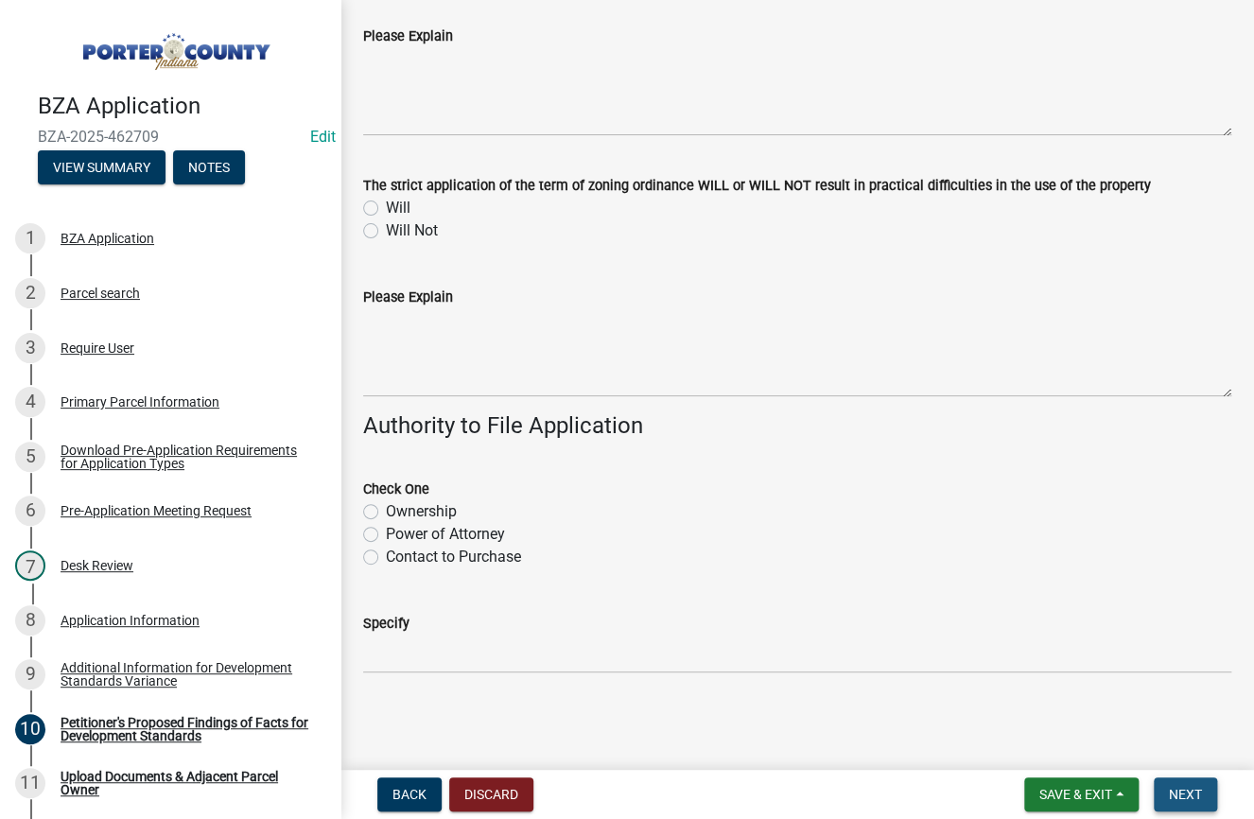
click at [1186, 794] on span "Next" at bounding box center [1185, 794] width 33 height 15
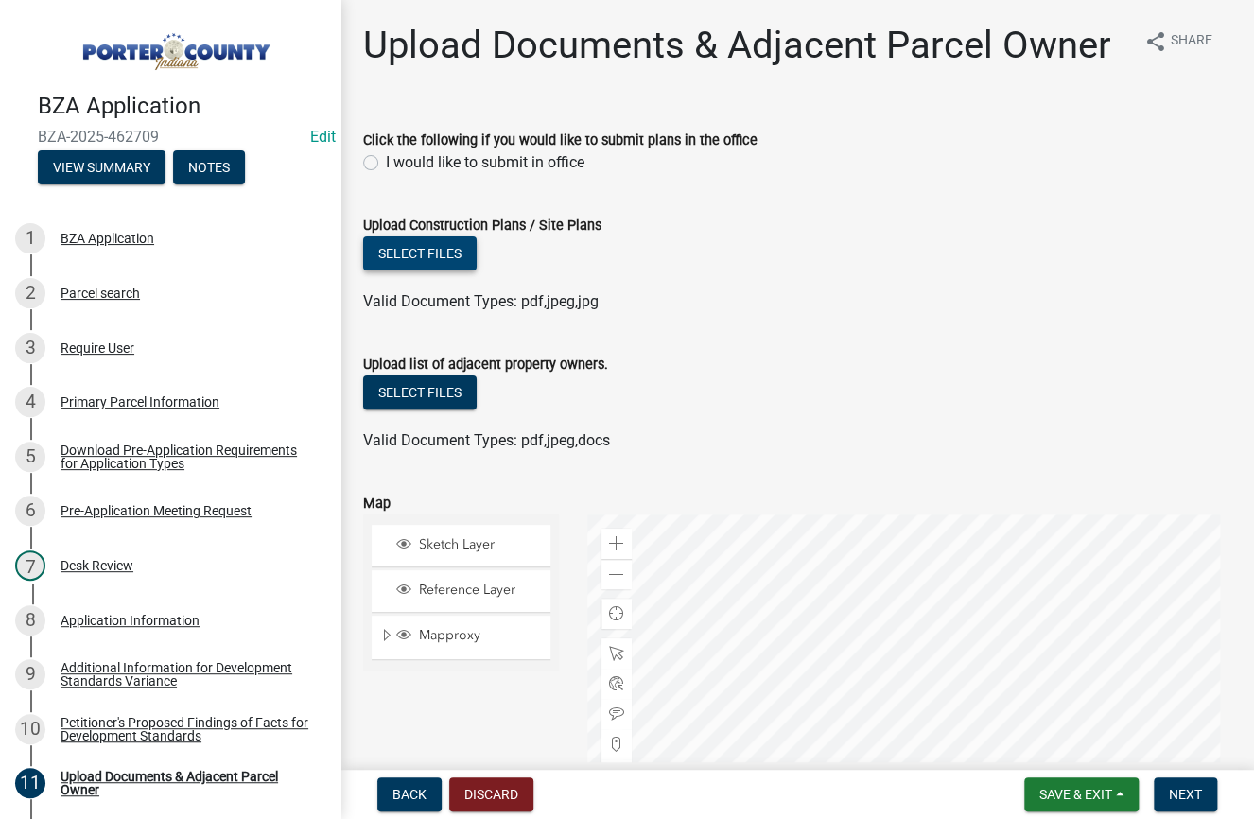
click at [443, 257] on button "Select files" at bounding box center [419, 253] width 113 height 34
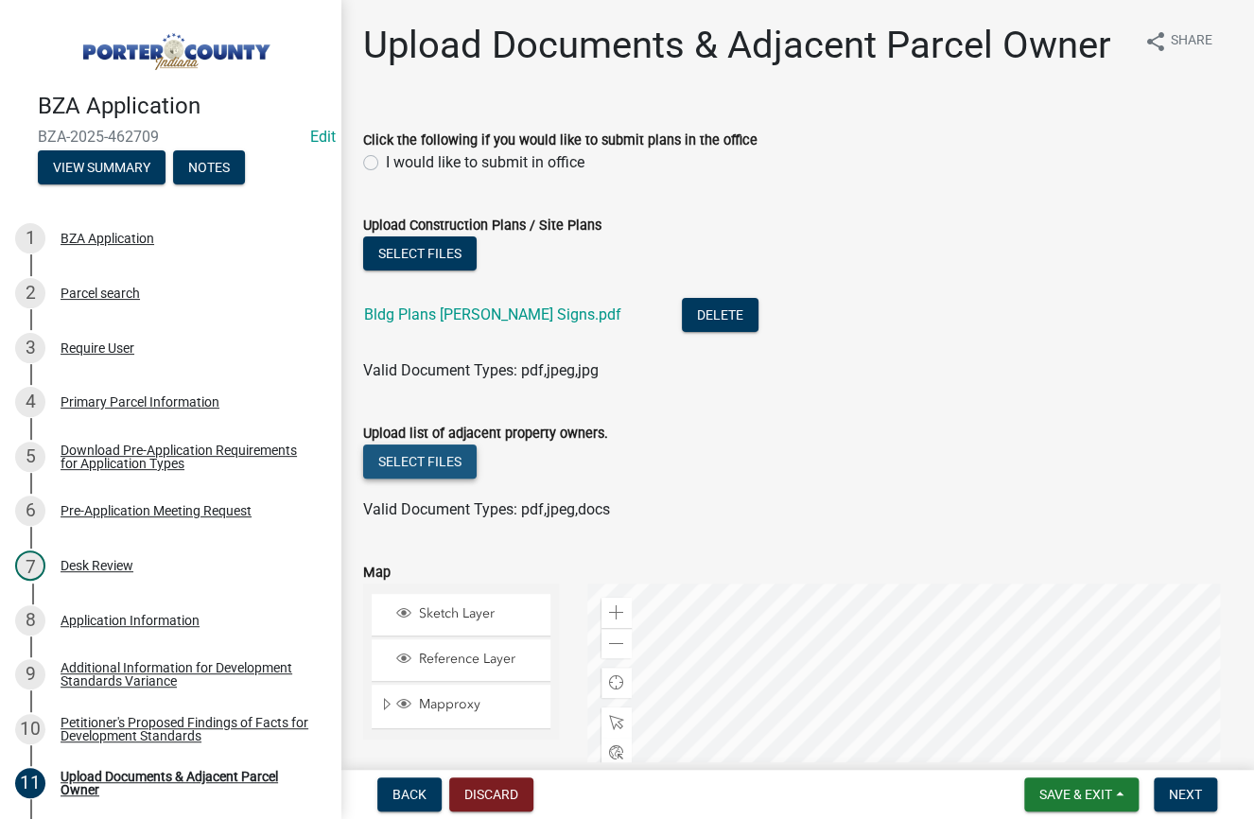
click at [409, 462] on button "Select files" at bounding box center [419, 461] width 113 height 34
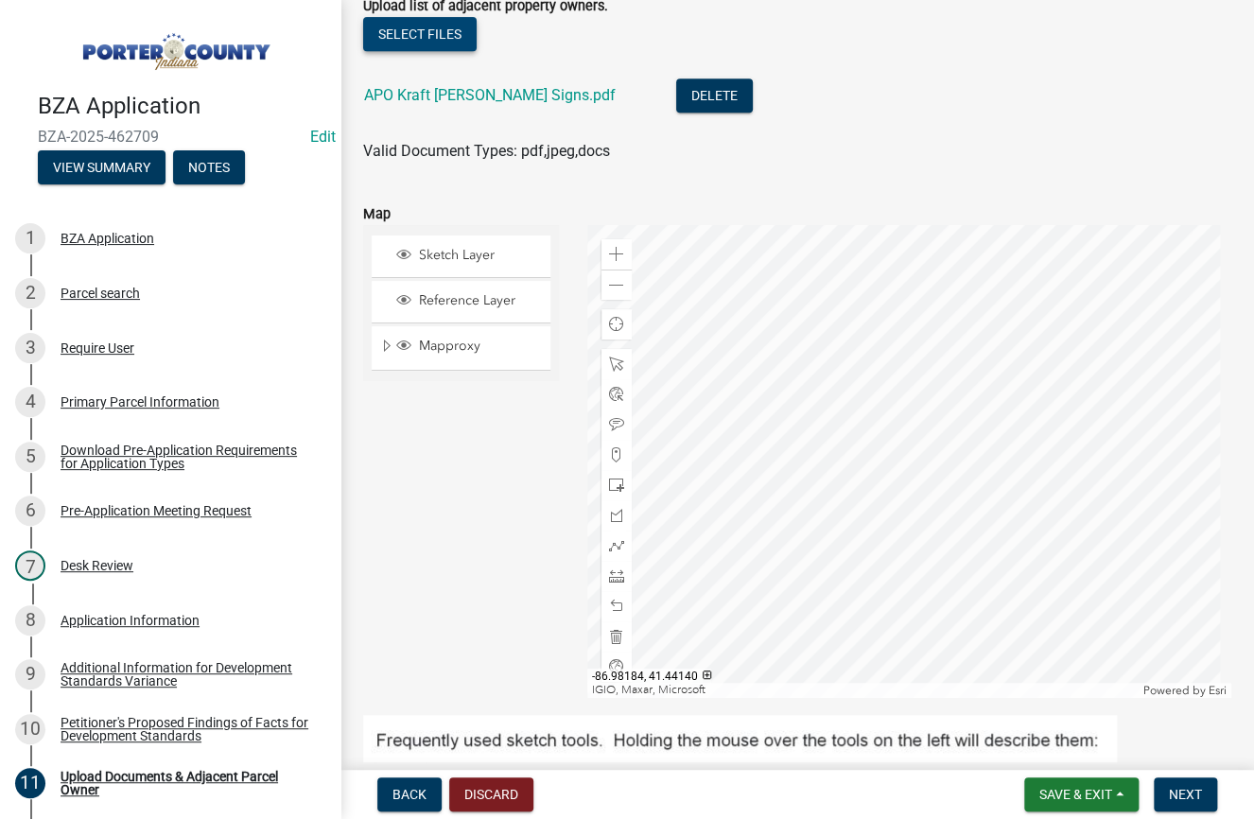
scroll to position [473, 0]
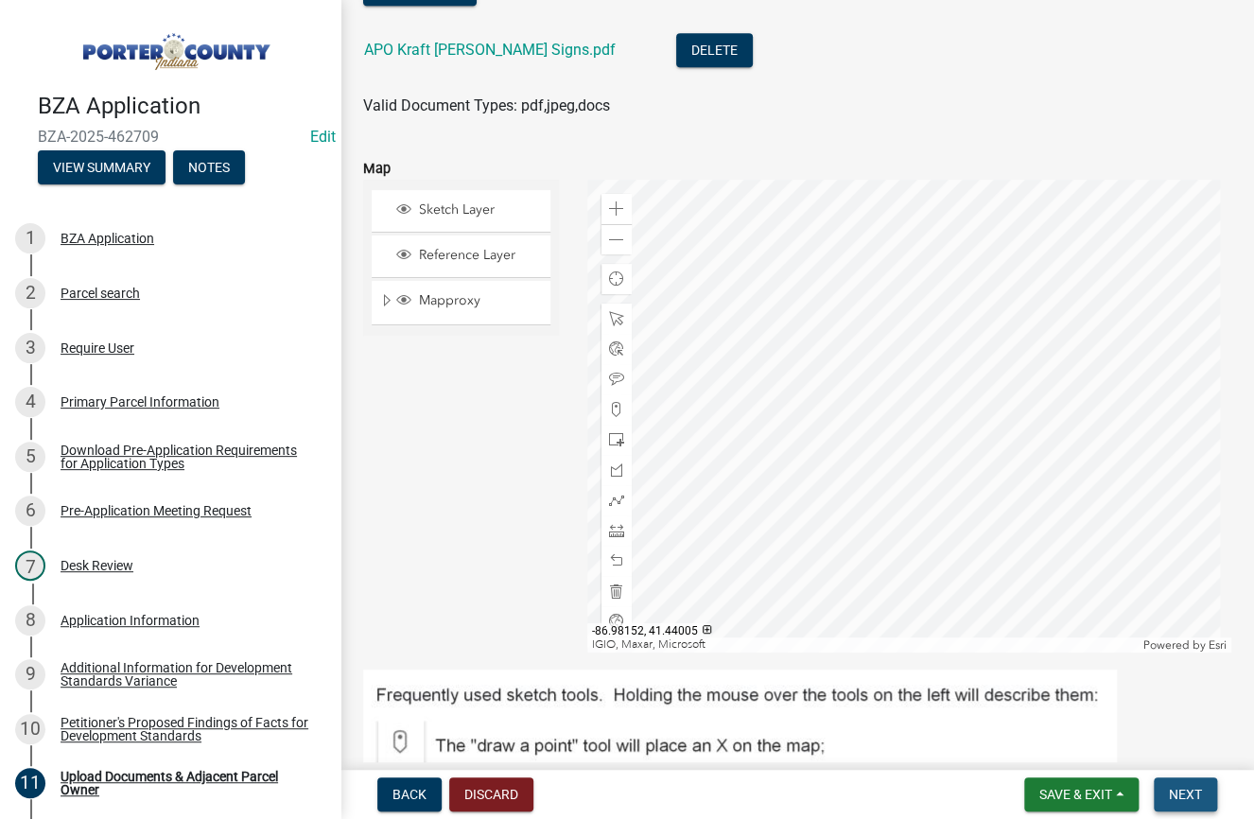
click at [1198, 791] on span "Next" at bounding box center [1185, 794] width 33 height 15
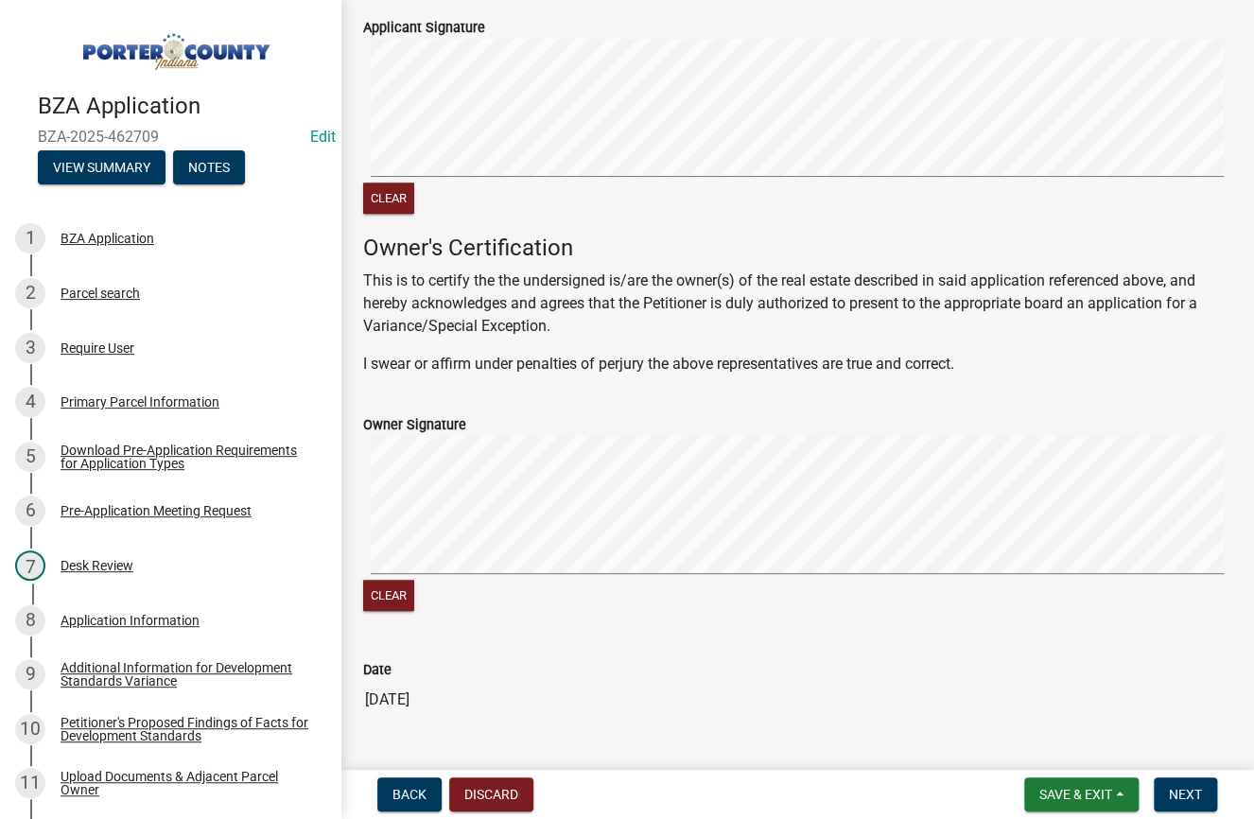
scroll to position [374, 0]
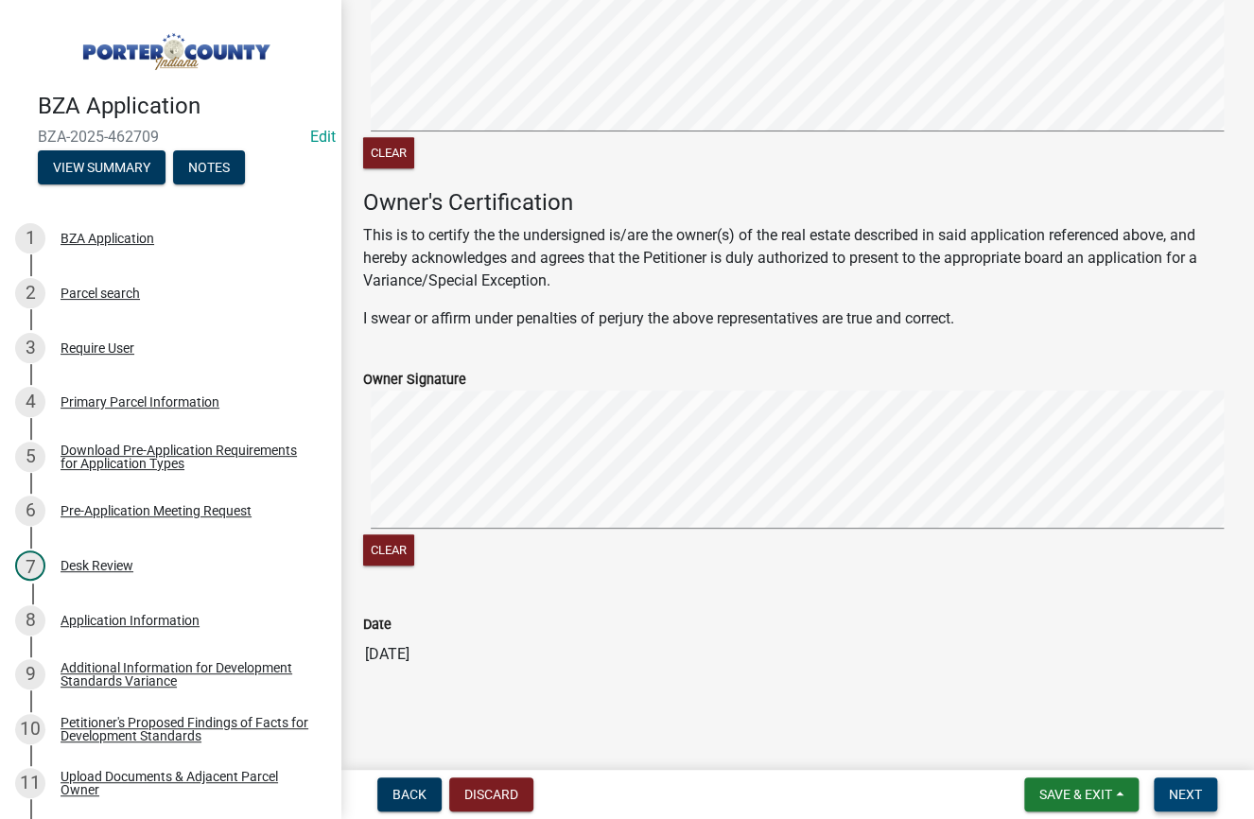
click at [1211, 791] on button "Next" at bounding box center [1185, 794] width 63 height 34
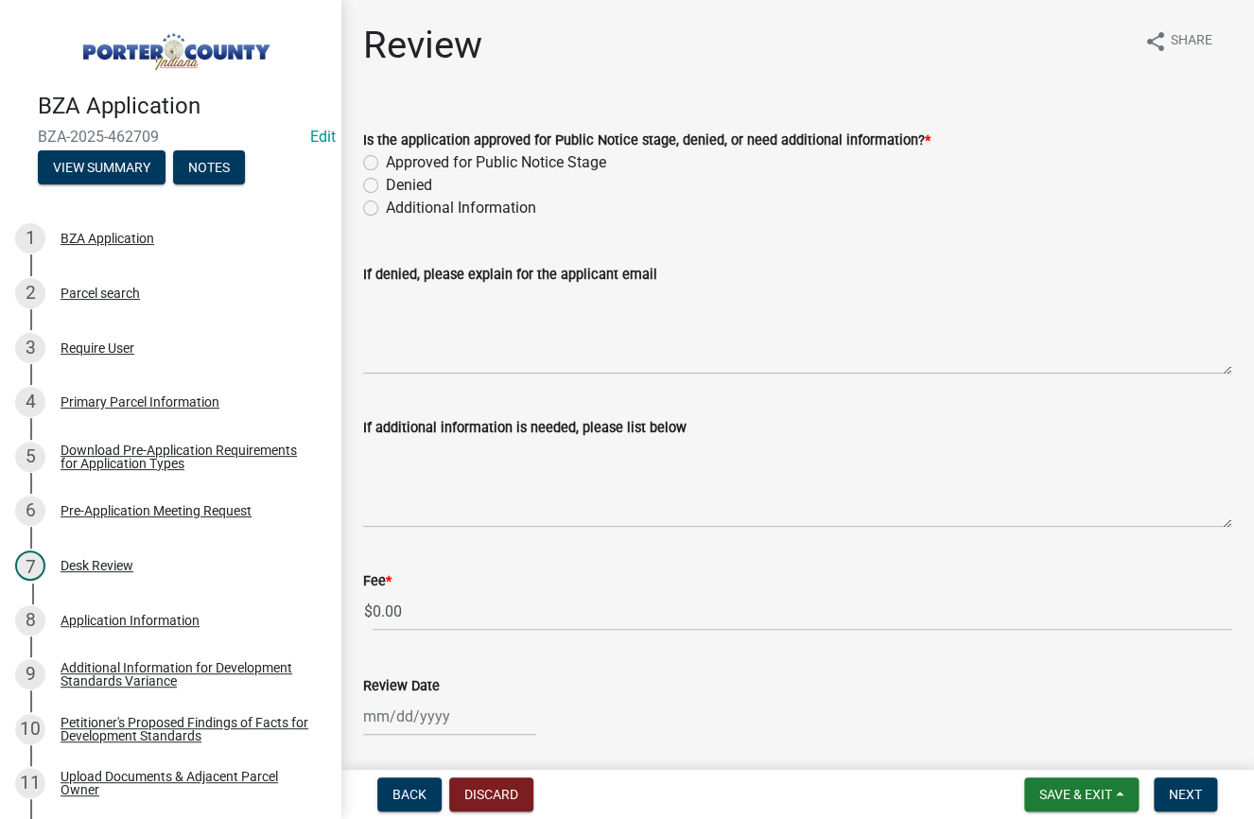
click at [386, 160] on label "Approved for Public Notice Stage" at bounding box center [496, 162] width 220 height 23
click at [386, 160] on input "Approved for Public Notice Stage" at bounding box center [392, 157] width 12 height 12
radio input "true"
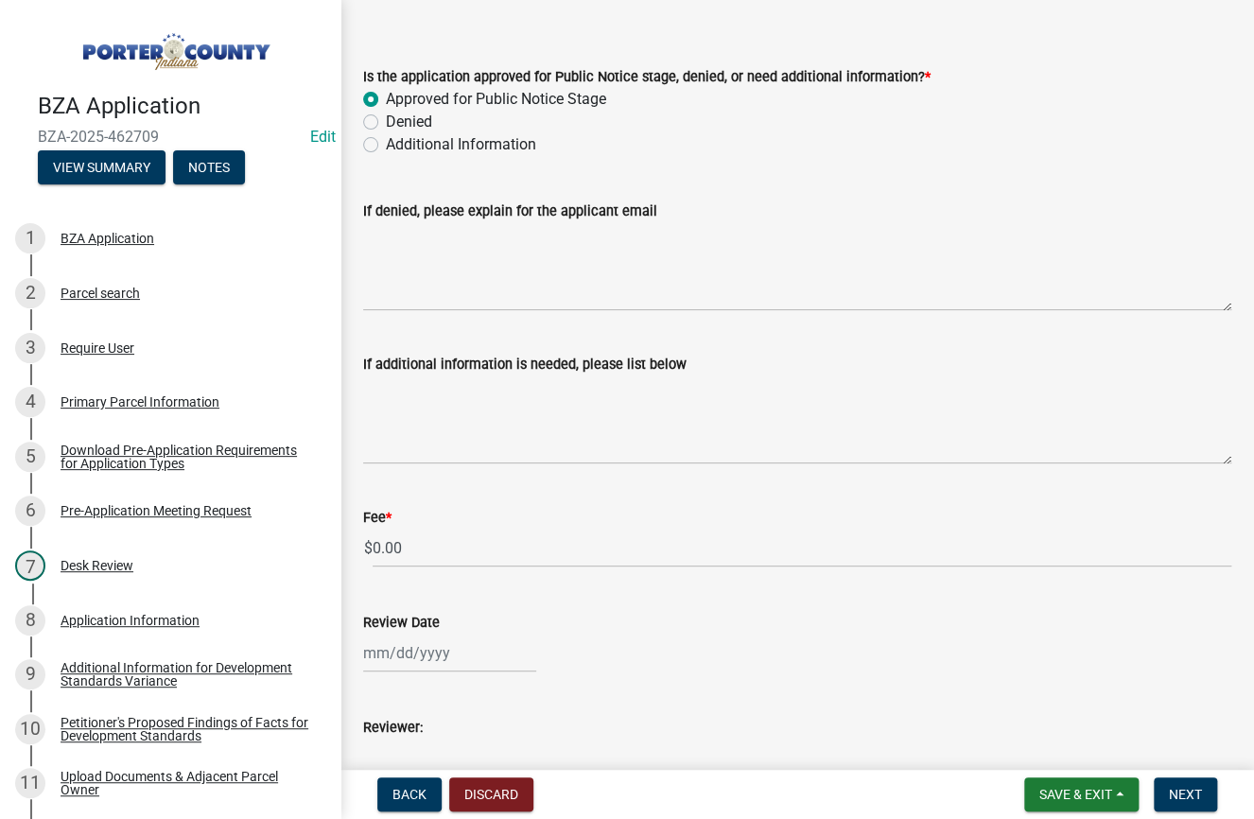
scroll to position [189, 0]
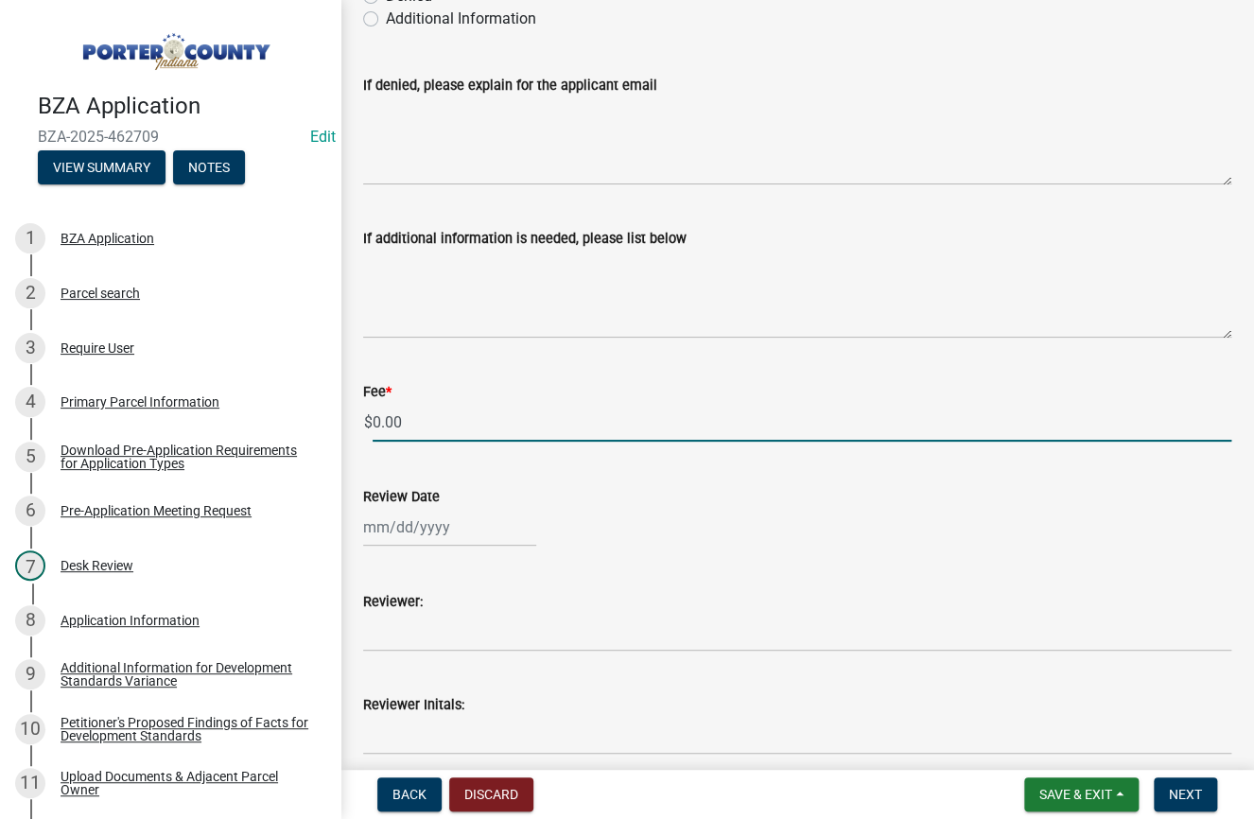
click at [436, 419] on input "0.00" at bounding box center [802, 422] width 859 height 39
type input "0"
type input "425.00"
click at [524, 490] on div "Review Date" at bounding box center [797, 496] width 868 height 23
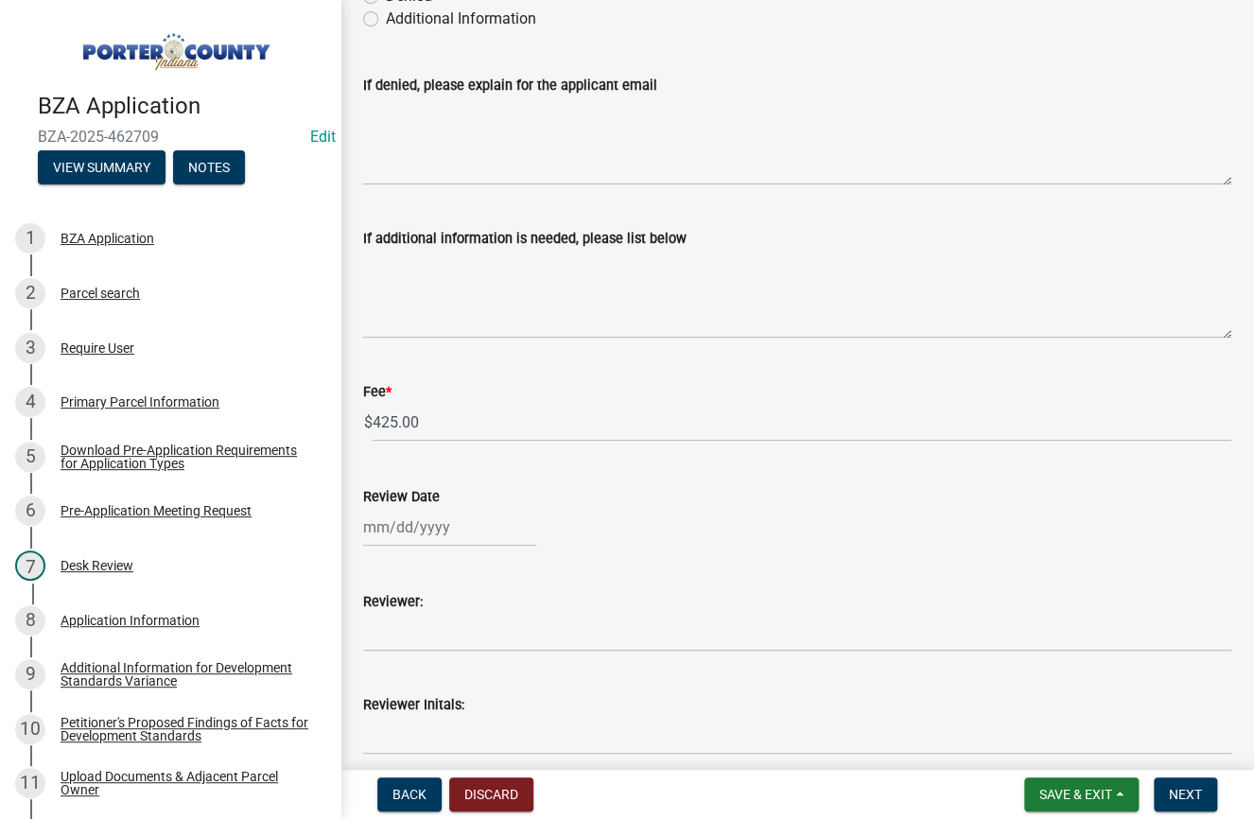
scroll to position [270, 0]
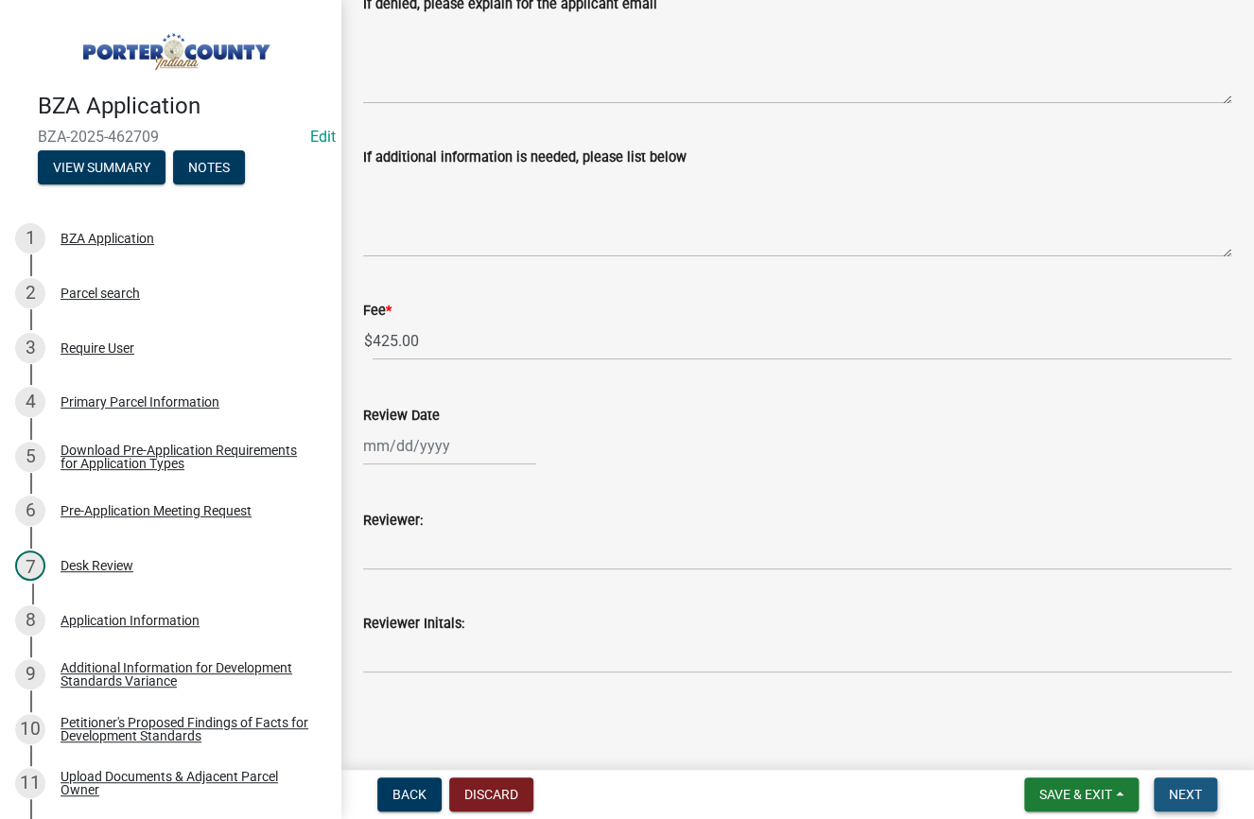
click at [1186, 791] on span "Next" at bounding box center [1185, 794] width 33 height 15
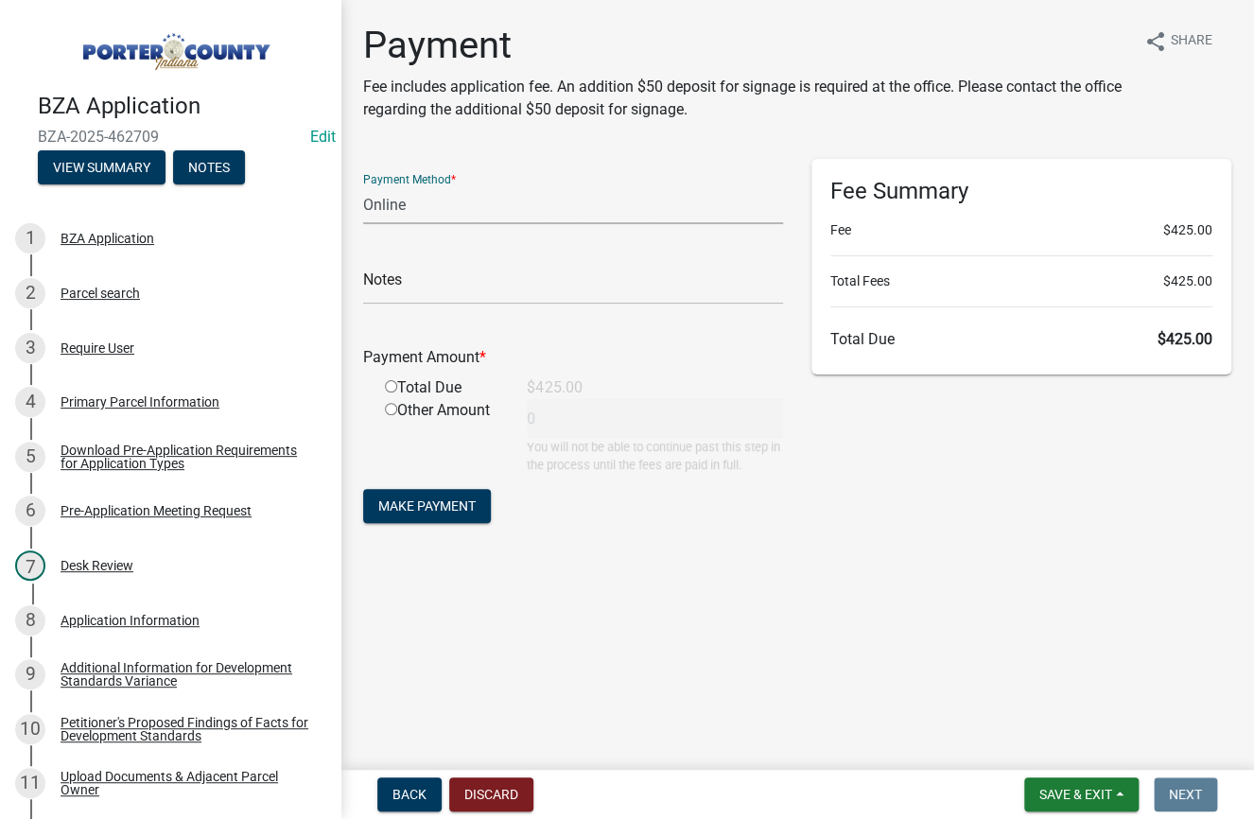
click at [463, 216] on select "Credit Card POS Check Cash Online" at bounding box center [573, 204] width 420 height 39
select select "1: 0"
click at [363, 185] on select "Credit Card POS Check Cash Online" at bounding box center [573, 204] width 420 height 39
click at [452, 294] on input "text" at bounding box center [573, 285] width 420 height 39
type input "7914 - [PERSON_NAME] Signs and Graphix"
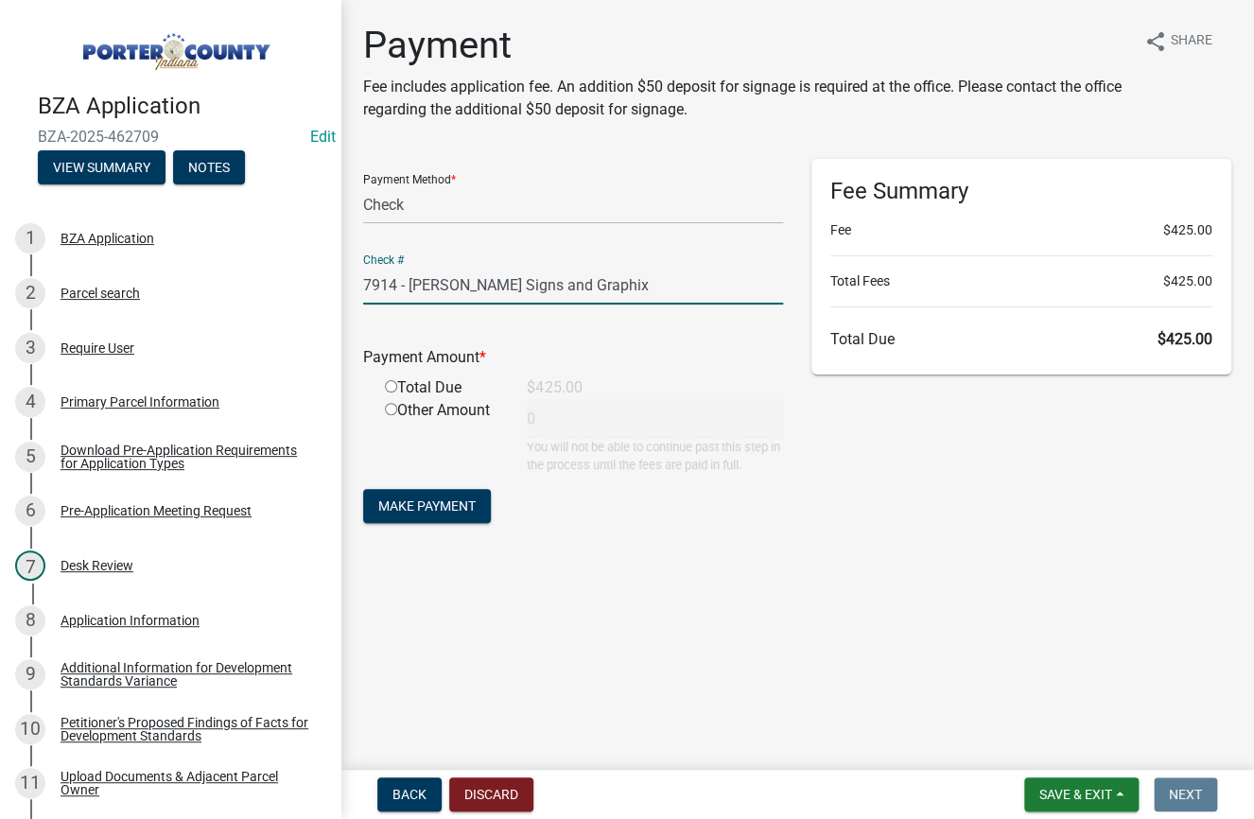
click at [391, 383] on input "radio" at bounding box center [391, 386] width 12 height 12
radio input "true"
type input "425"
click at [398, 512] on span "Make Payment" at bounding box center [426, 505] width 97 height 15
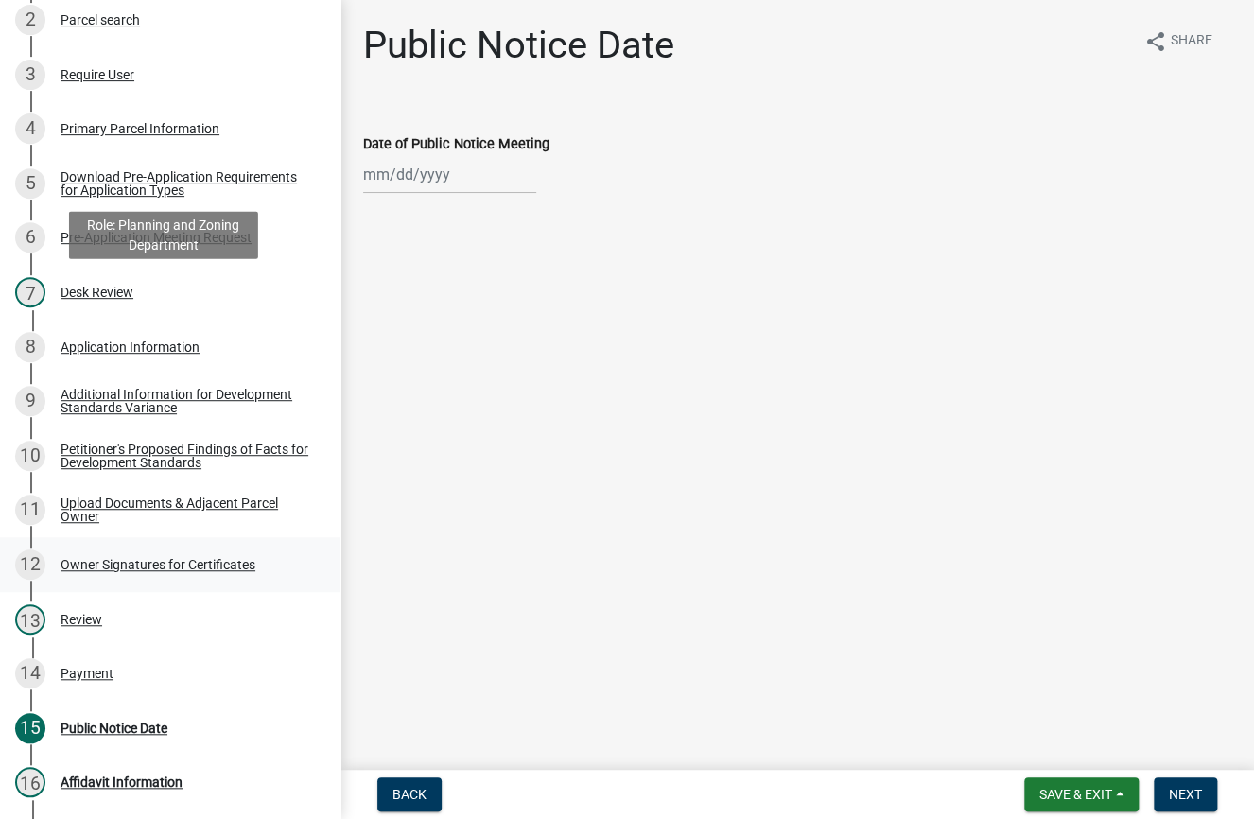
scroll to position [284, 0]
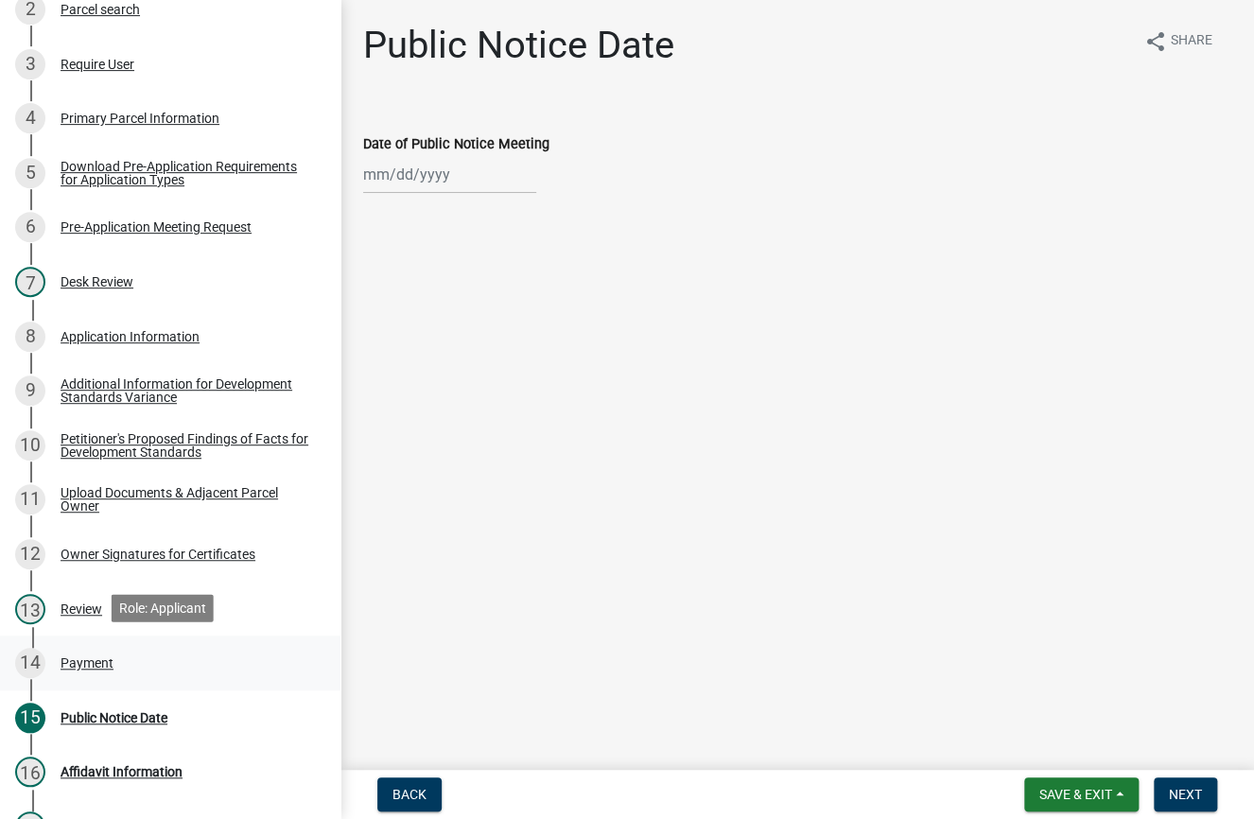
click at [92, 657] on div "Payment" at bounding box center [87, 662] width 53 height 13
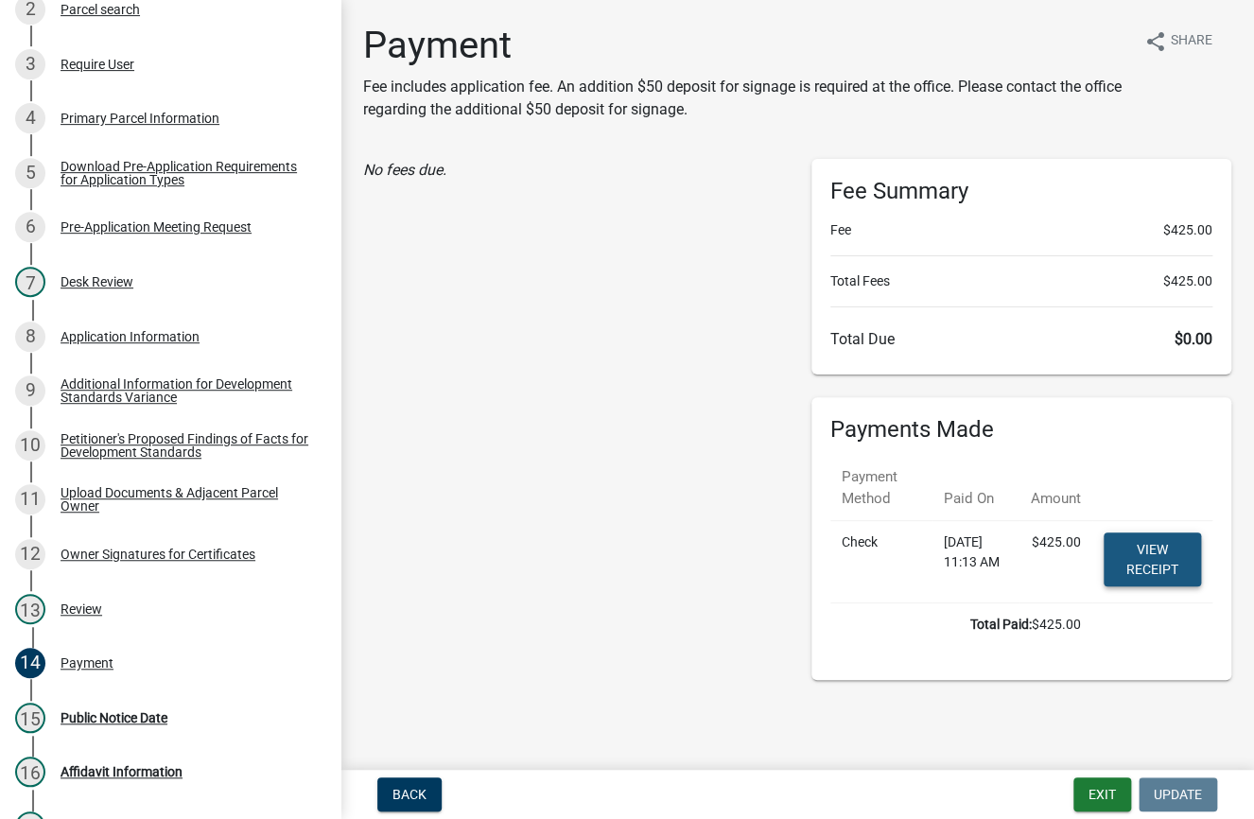
click at [1180, 545] on link "View receipt" at bounding box center [1152, 559] width 97 height 54
